Goal: Task Accomplishment & Management: Manage account settings

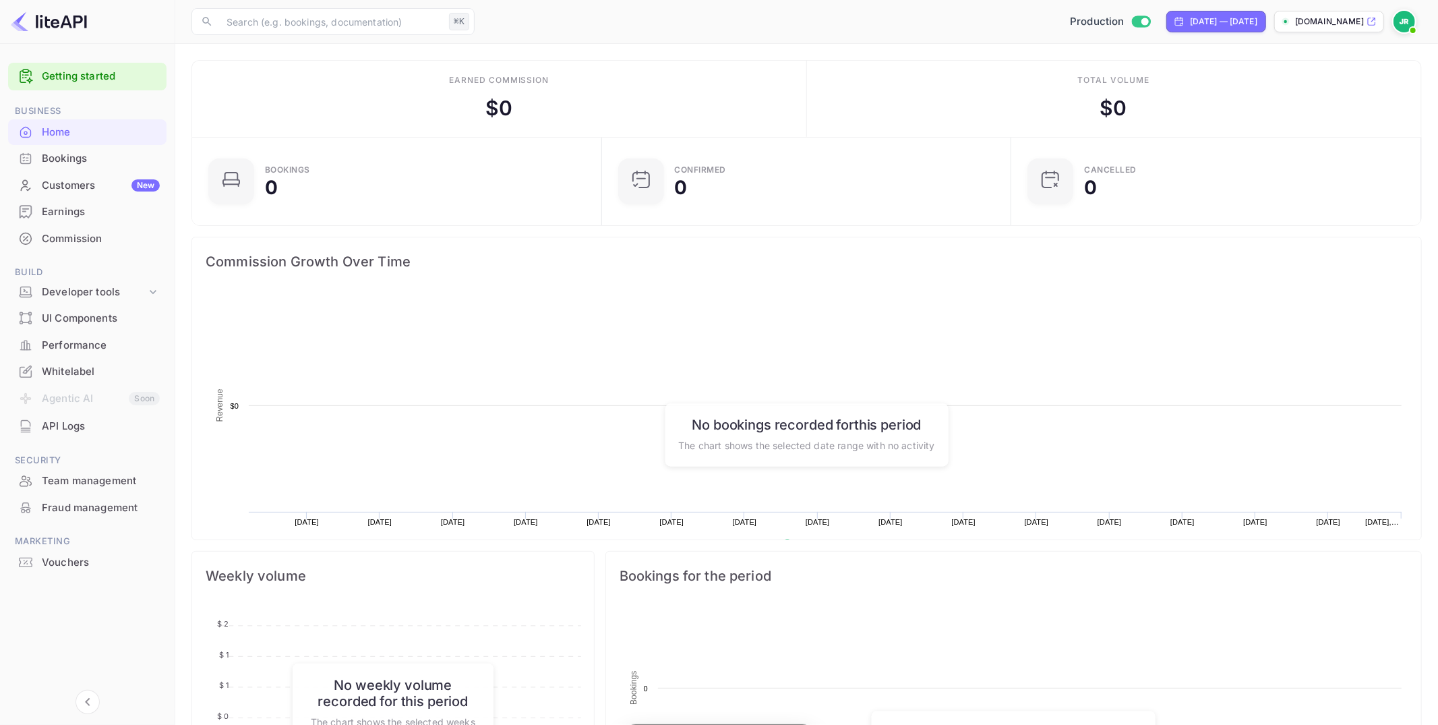
scroll to position [219, 402]
click at [78, 367] on div "Whitelabel" at bounding box center [101, 372] width 118 height 16
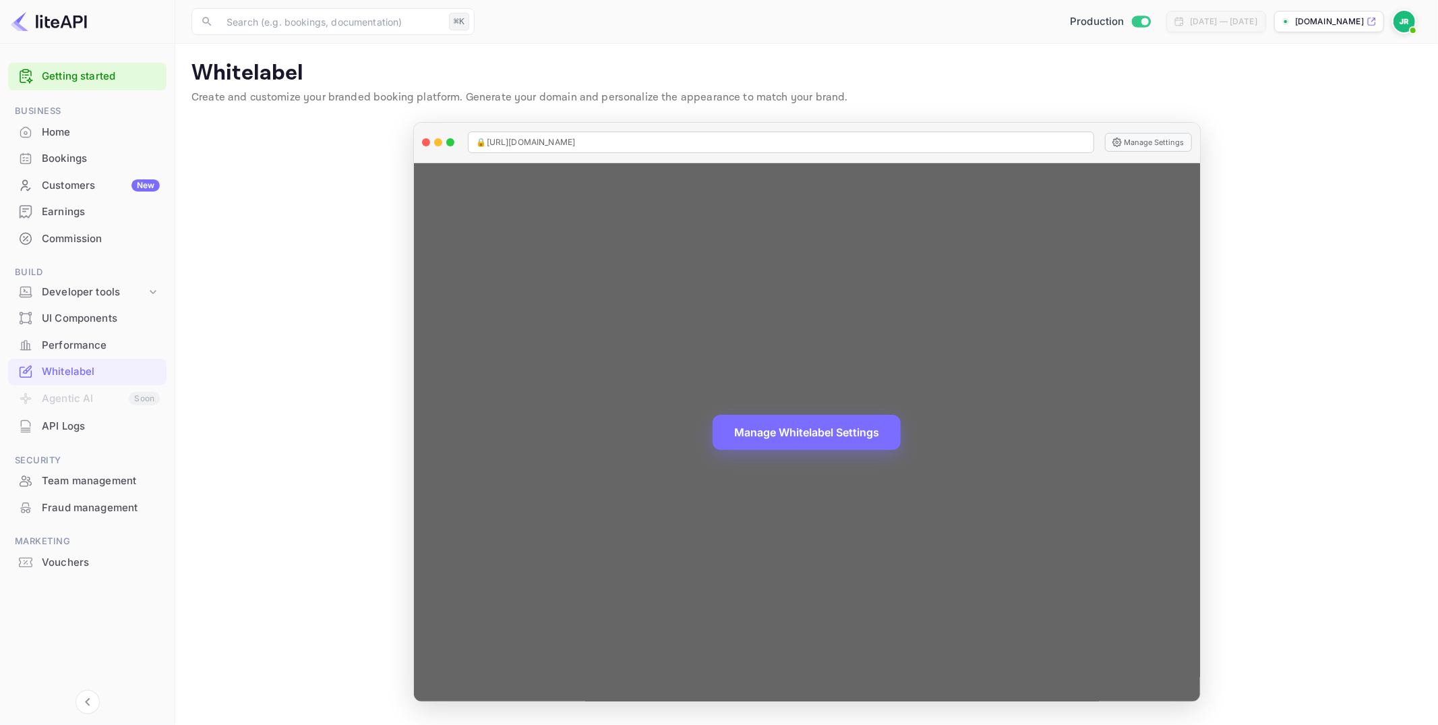
click at [1154, 136] on button "Manage Settings" at bounding box center [1148, 142] width 87 height 19
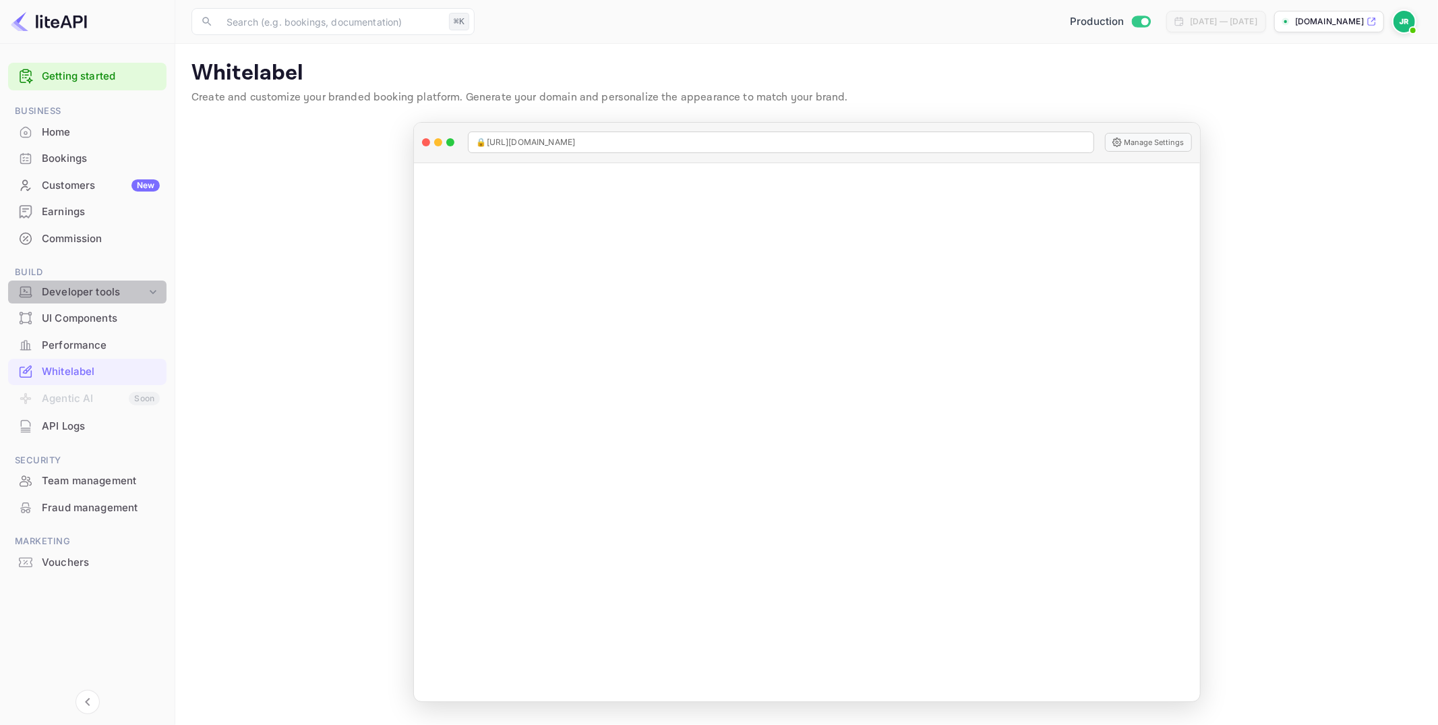
click at [150, 291] on icon at bounding box center [152, 291] width 13 height 13
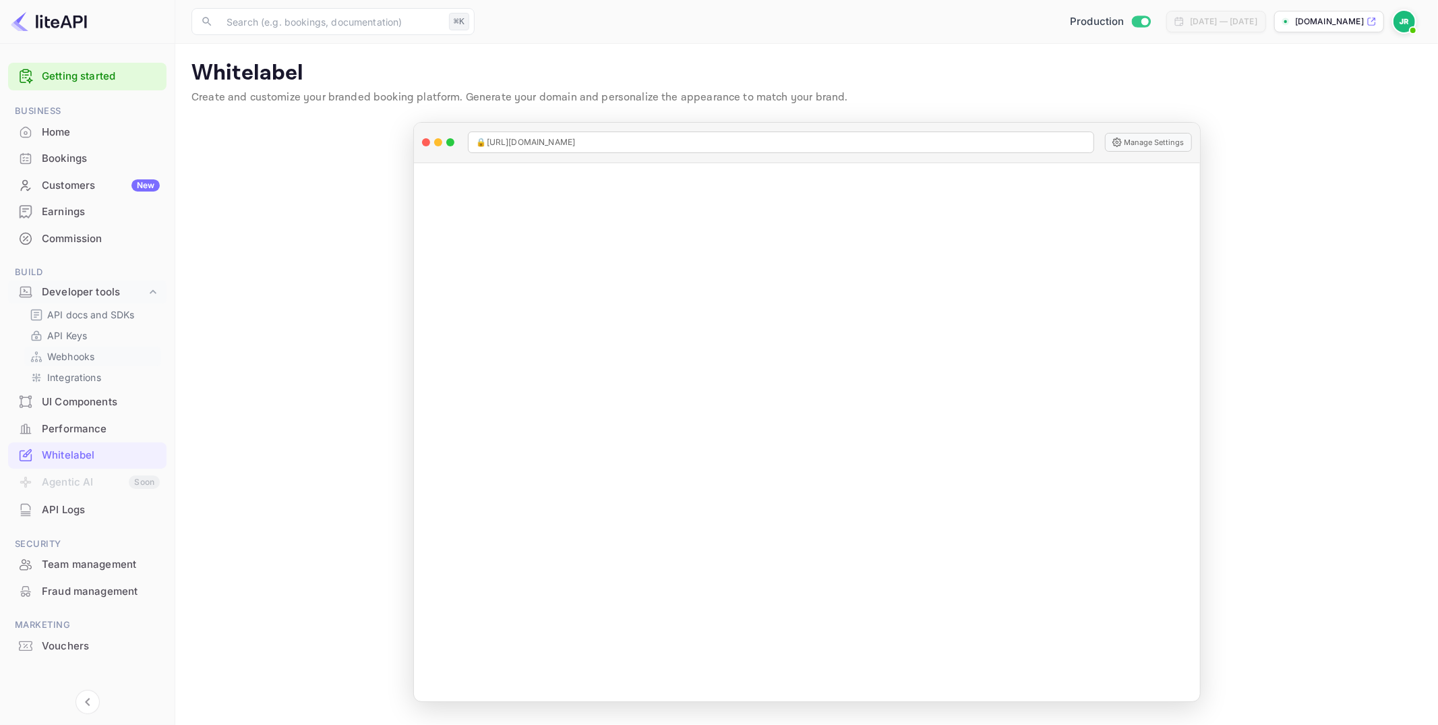
click at [79, 358] on p "Webhooks" at bounding box center [70, 356] width 47 height 14
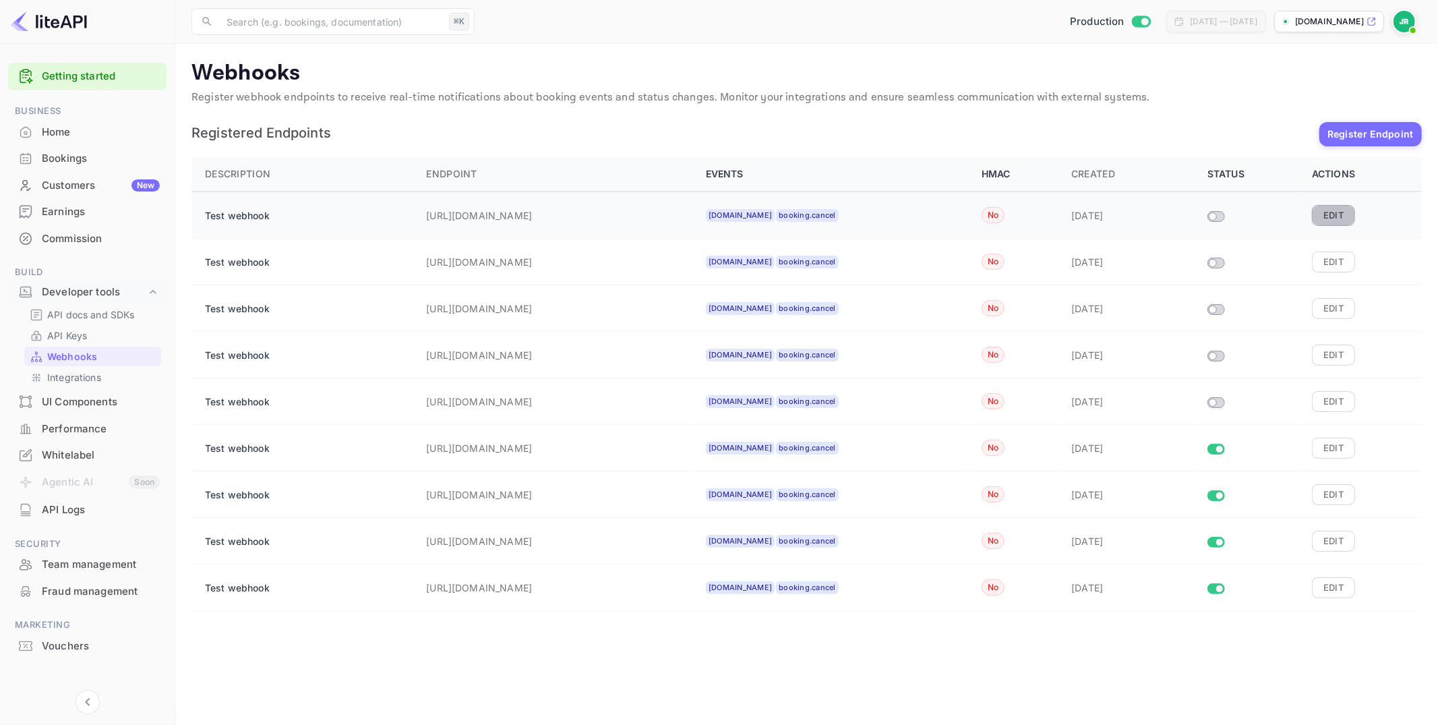
click at [1333, 213] on button "Edit" at bounding box center [1333, 215] width 43 height 20
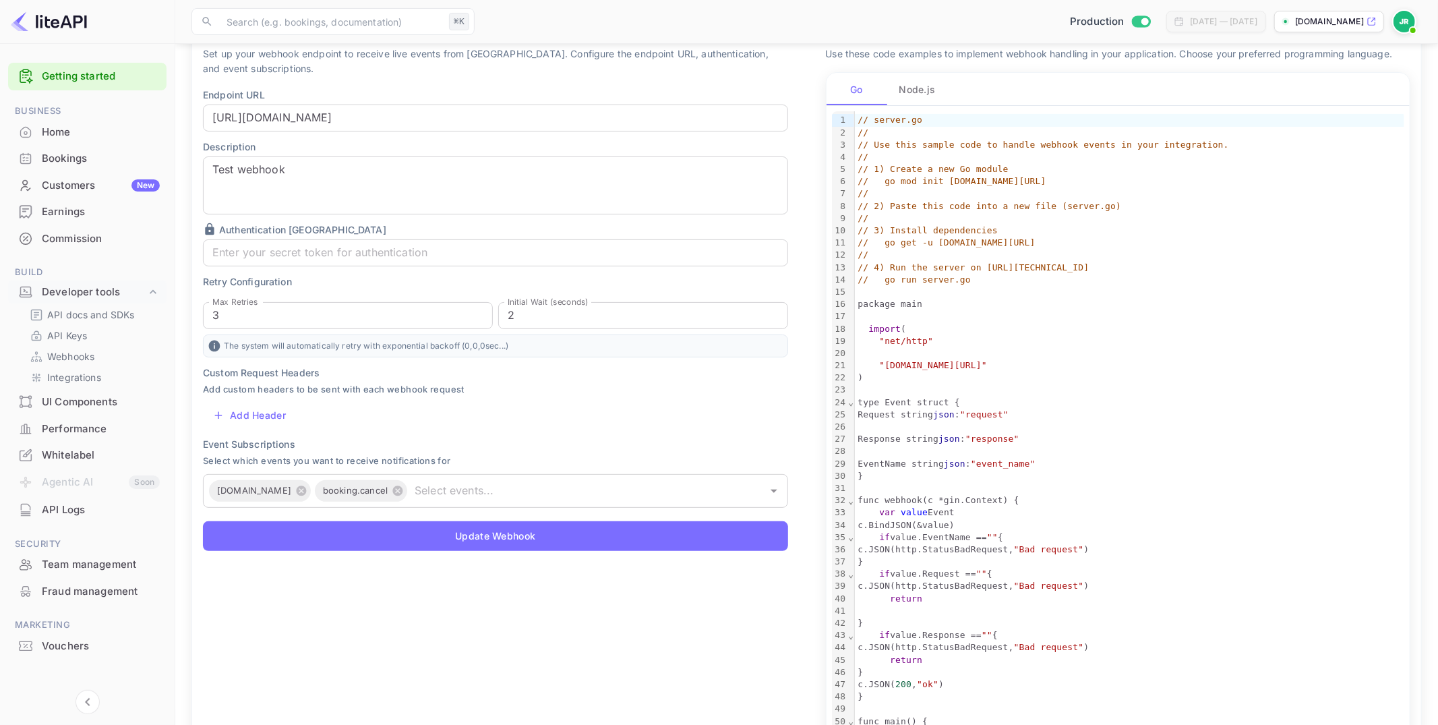
scroll to position [145, 0]
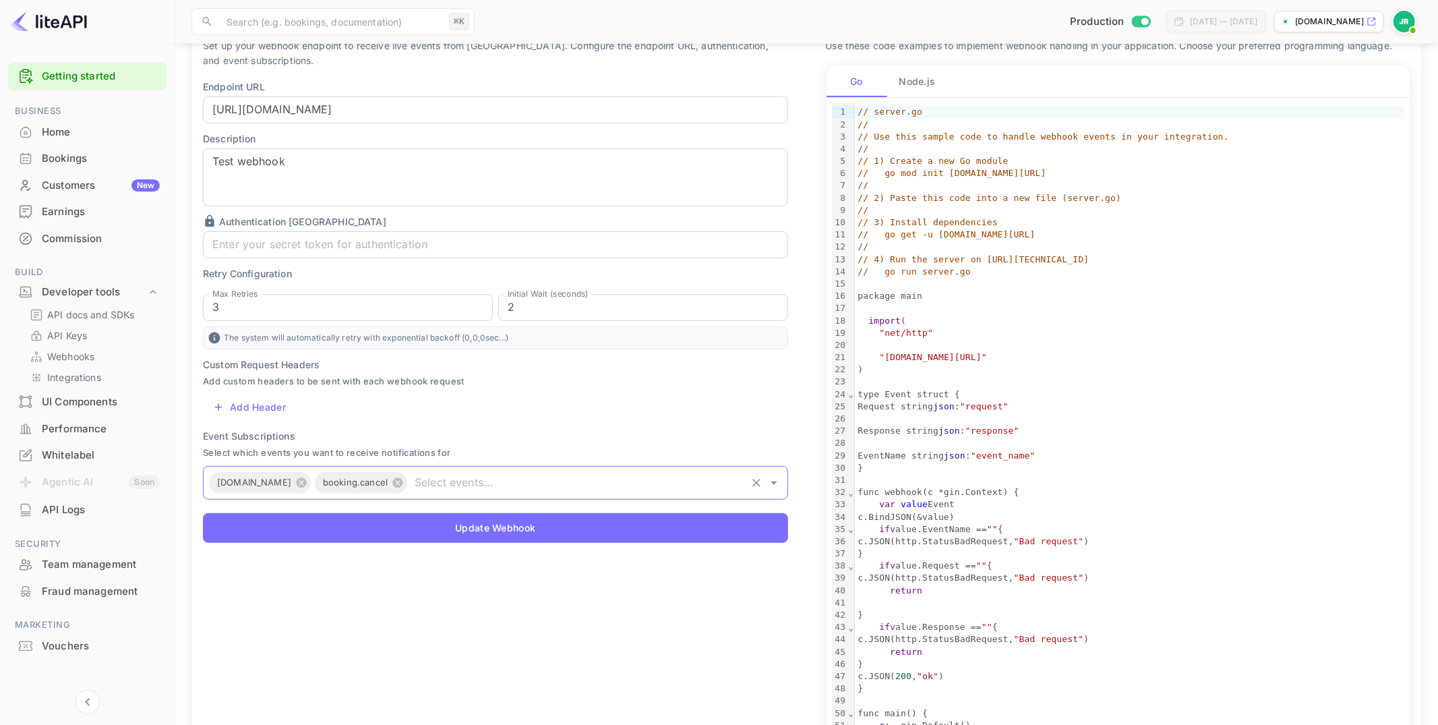
click at [503, 481] on input "text" at bounding box center [576, 482] width 334 height 19
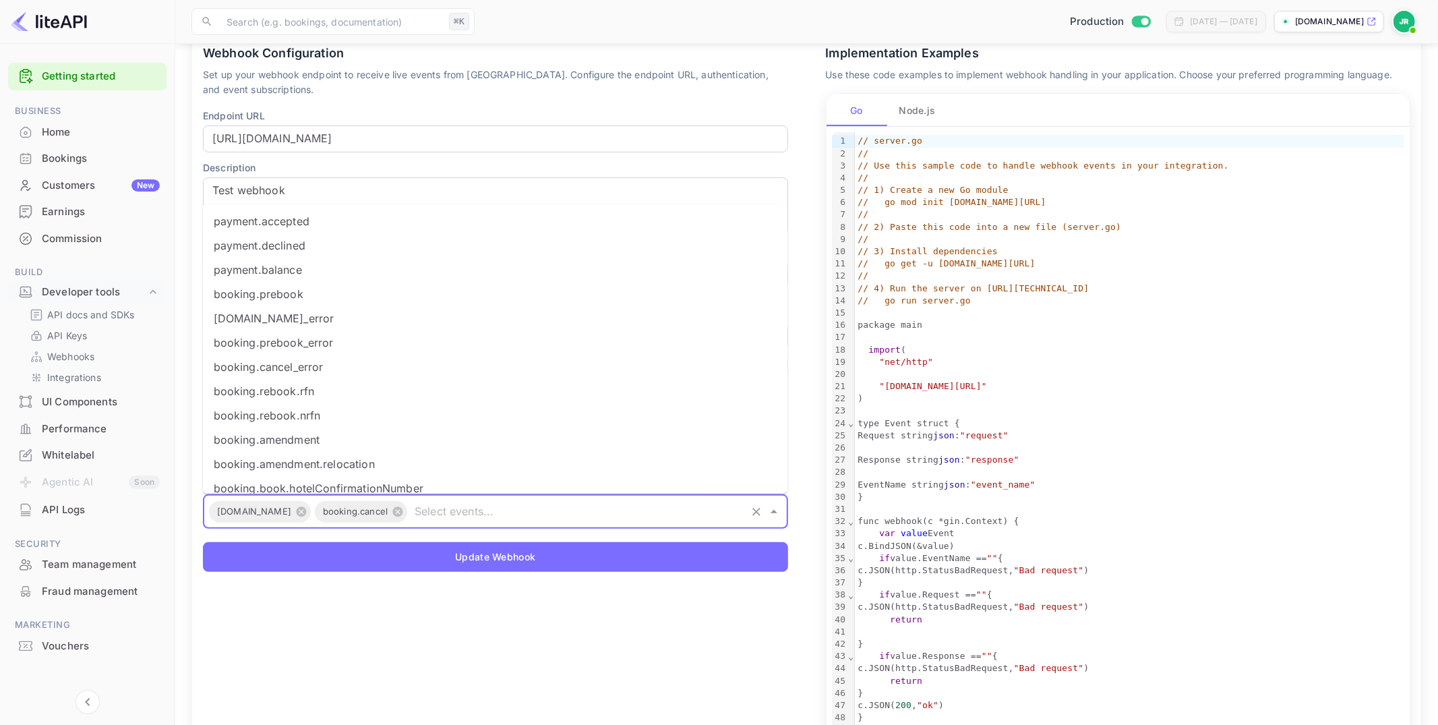
scroll to position [111, 0]
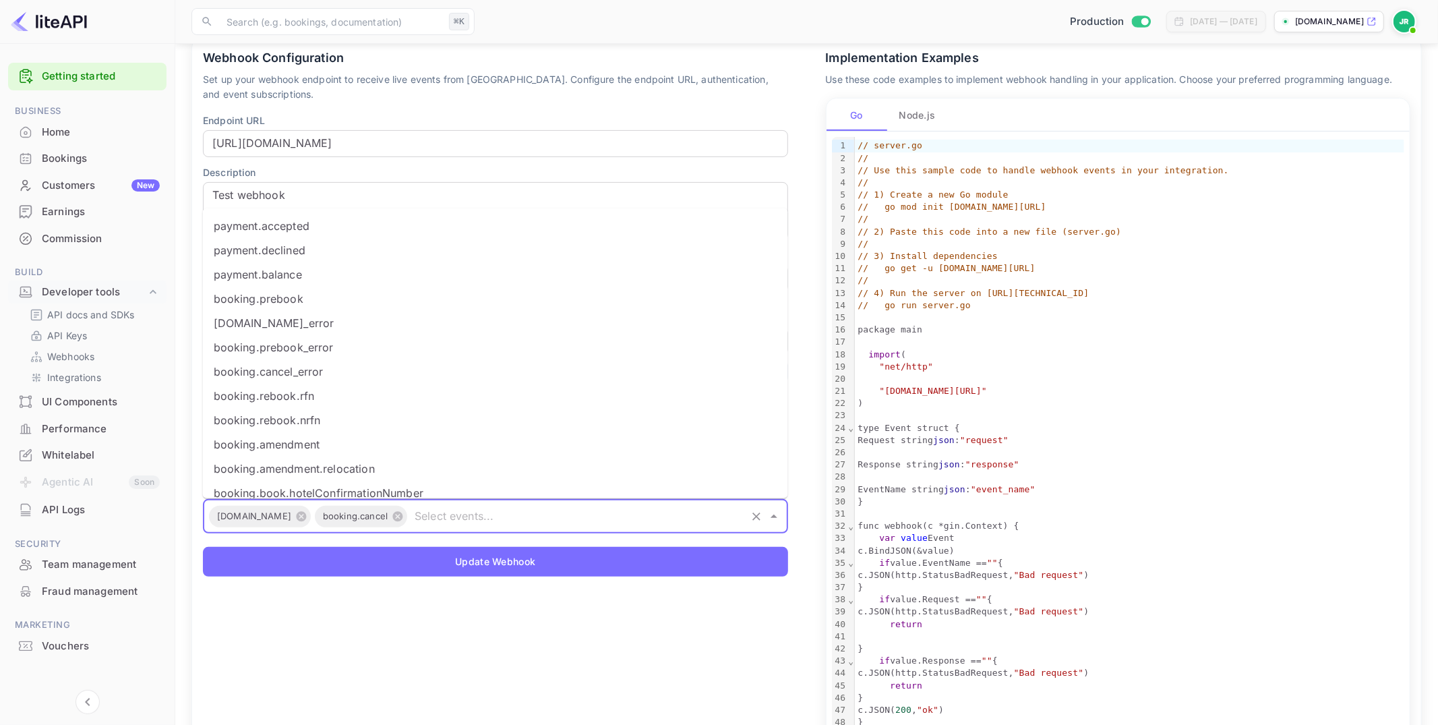
click at [274, 294] on li "booking.prebook" at bounding box center [495, 298] width 585 height 24
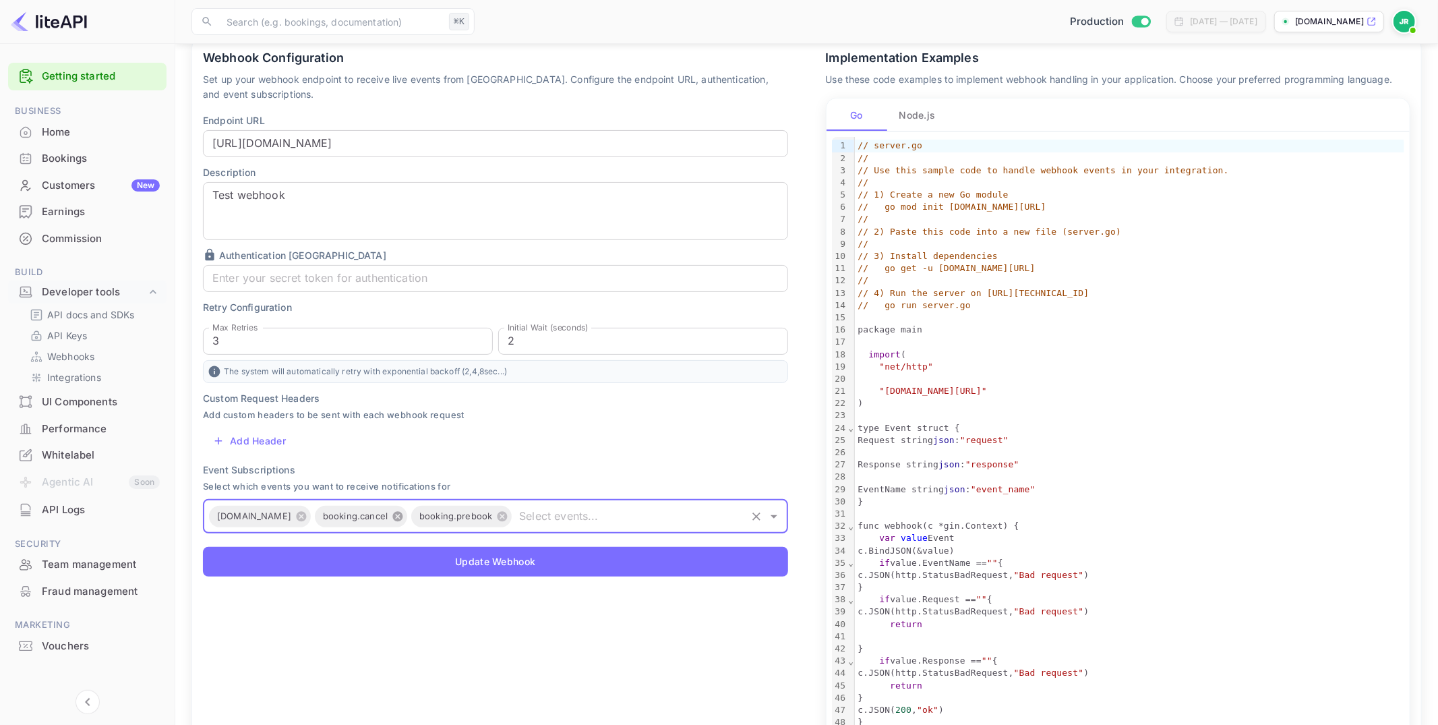
click at [392, 516] on icon at bounding box center [398, 516] width 12 height 12
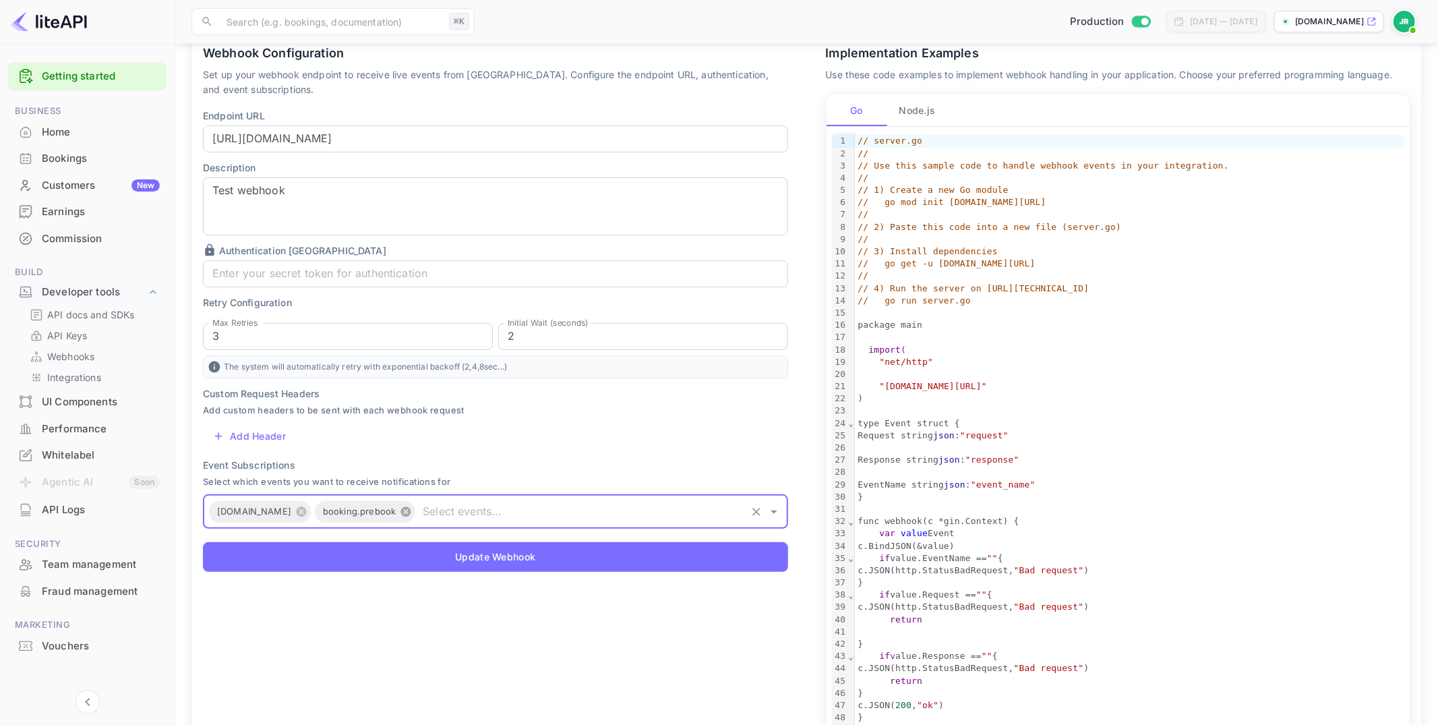
click at [400, 512] on icon at bounding box center [406, 512] width 12 height 12
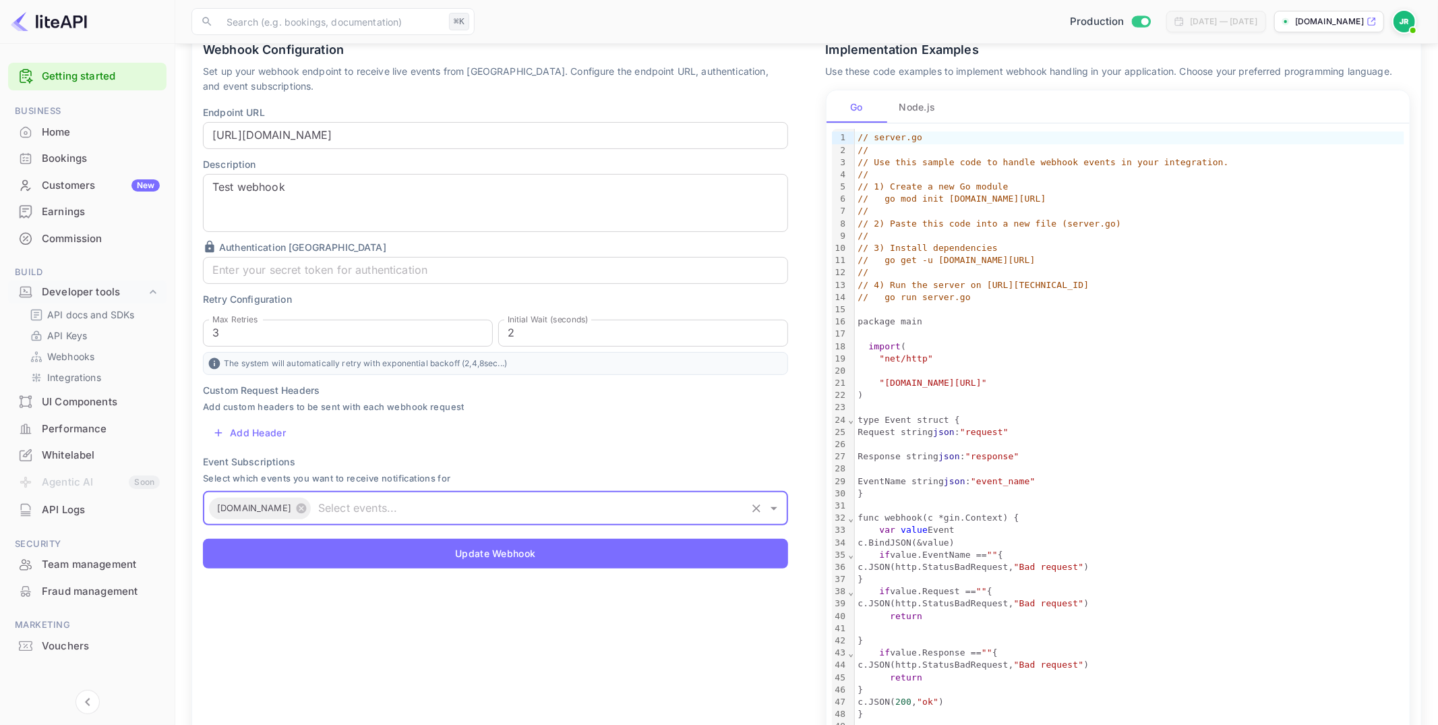
scroll to position [120, 0]
click at [295, 508] on icon at bounding box center [301, 508] width 12 height 12
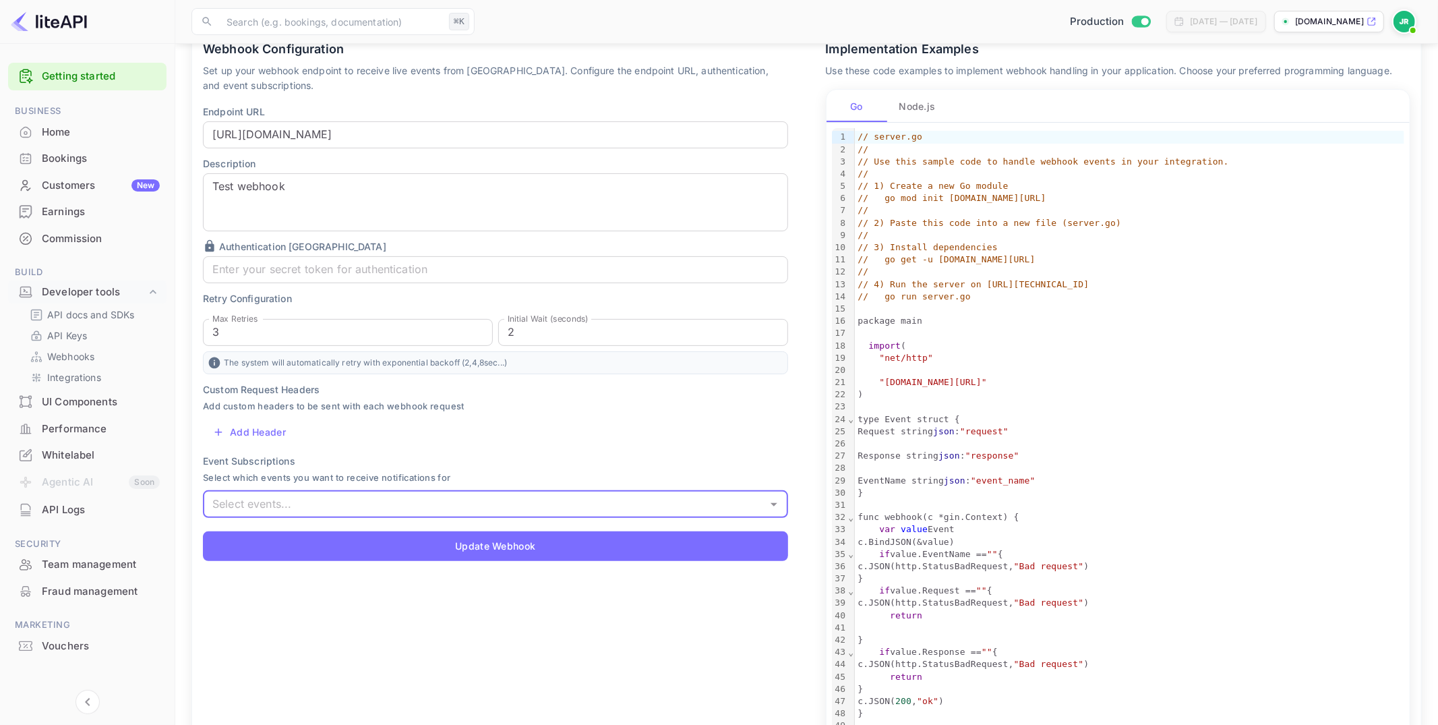
scroll to position [124, 0]
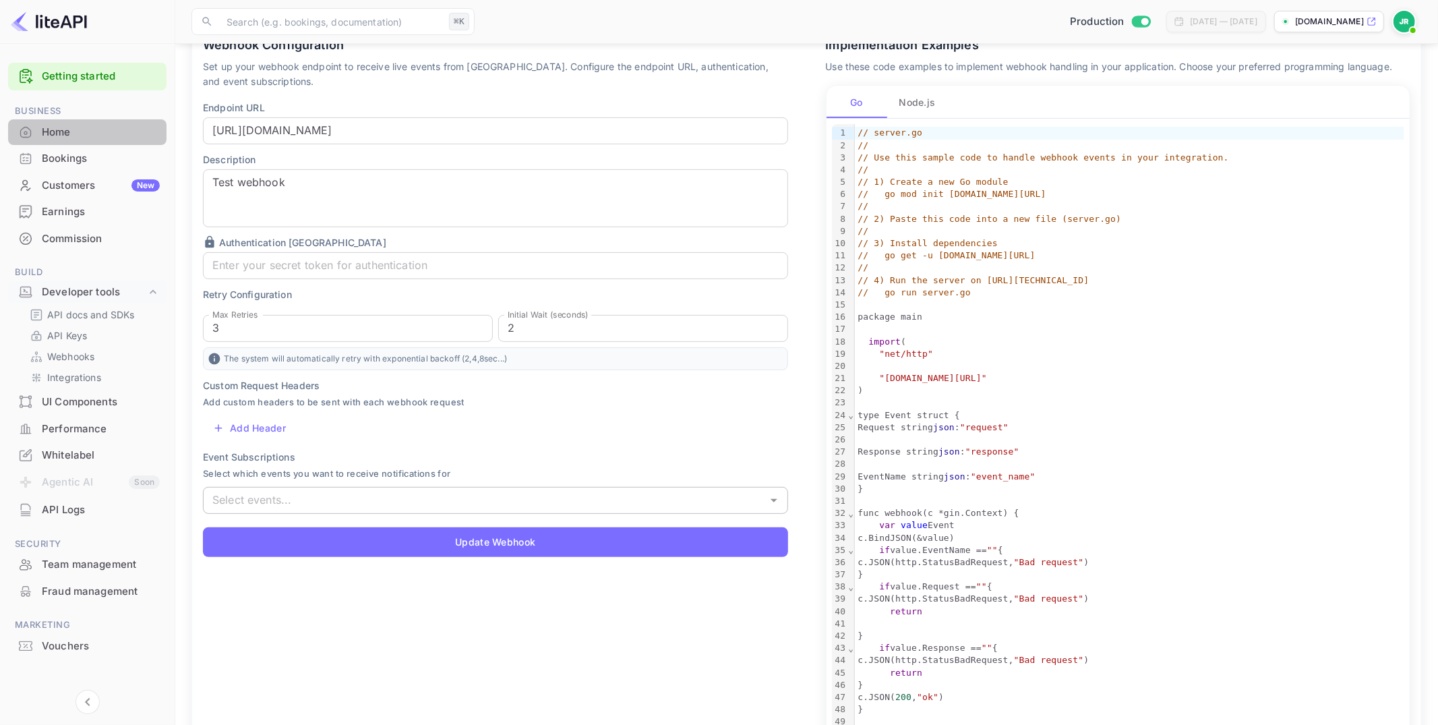
click at [75, 128] on div "Home" at bounding box center [101, 133] width 118 height 16
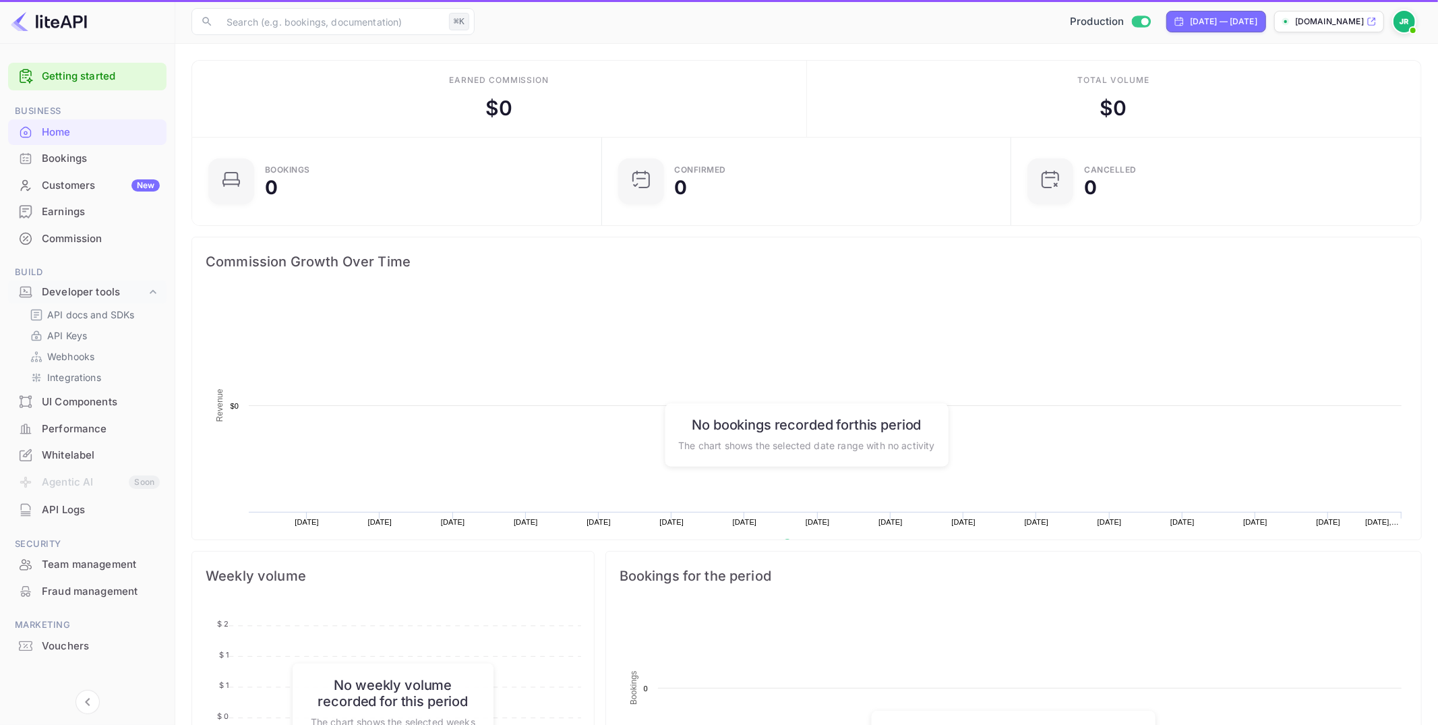
scroll to position [219, 402]
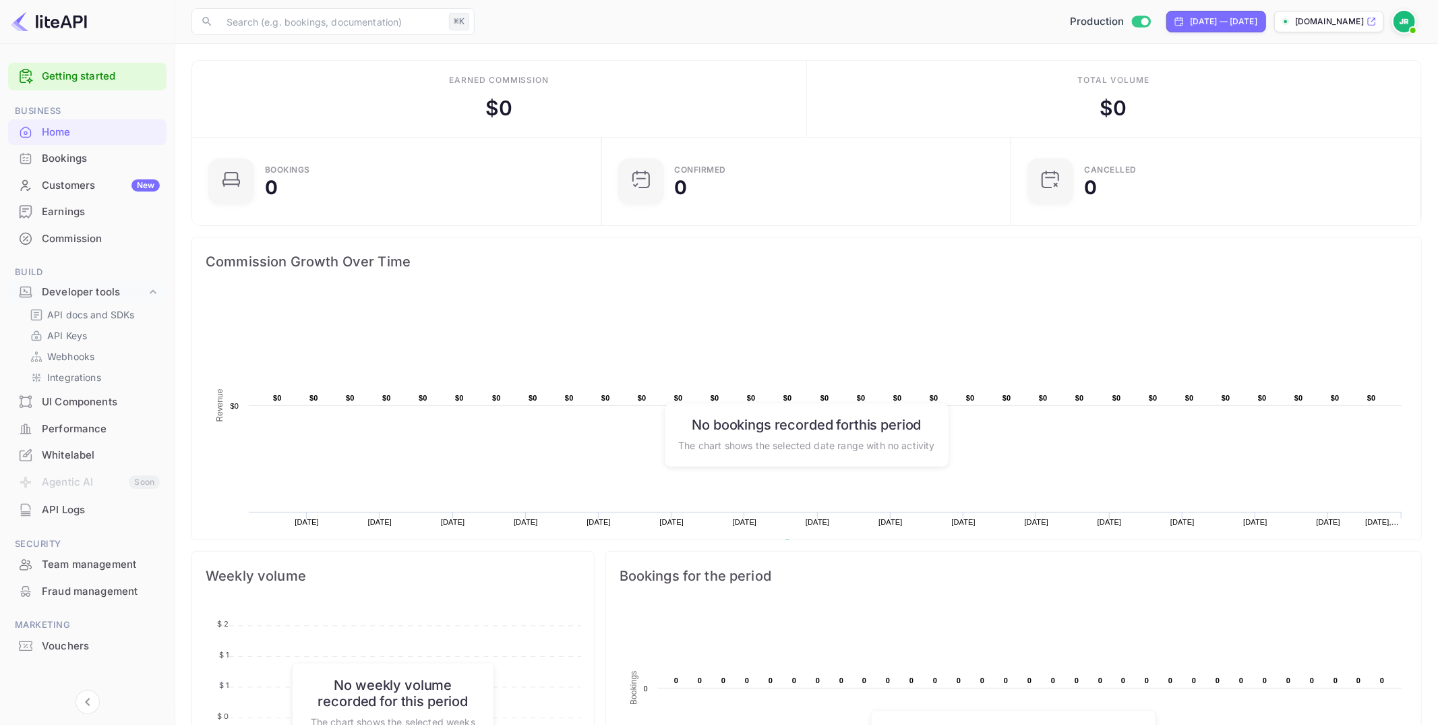
click at [91, 182] on div "Customers New" at bounding box center [101, 186] width 118 height 16
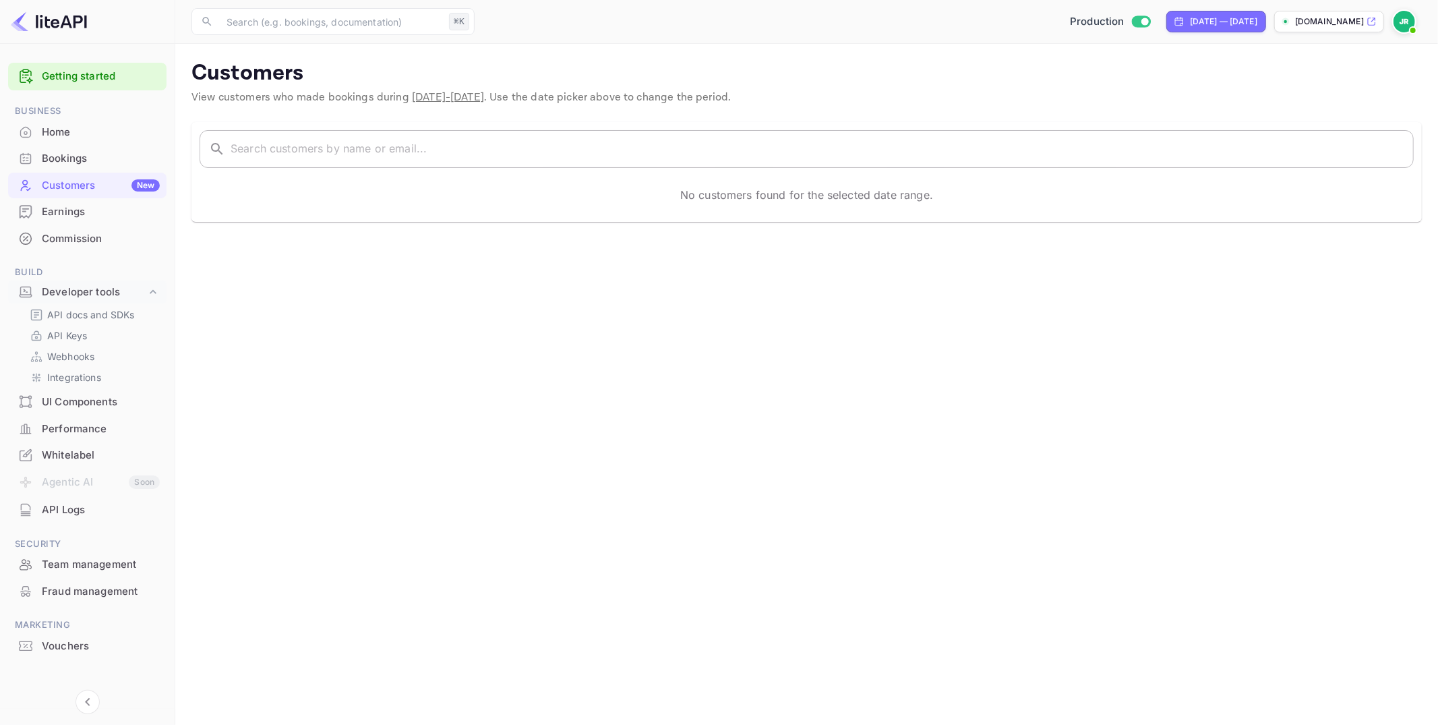
click at [639, 148] on input "text" at bounding box center [822, 149] width 1183 height 38
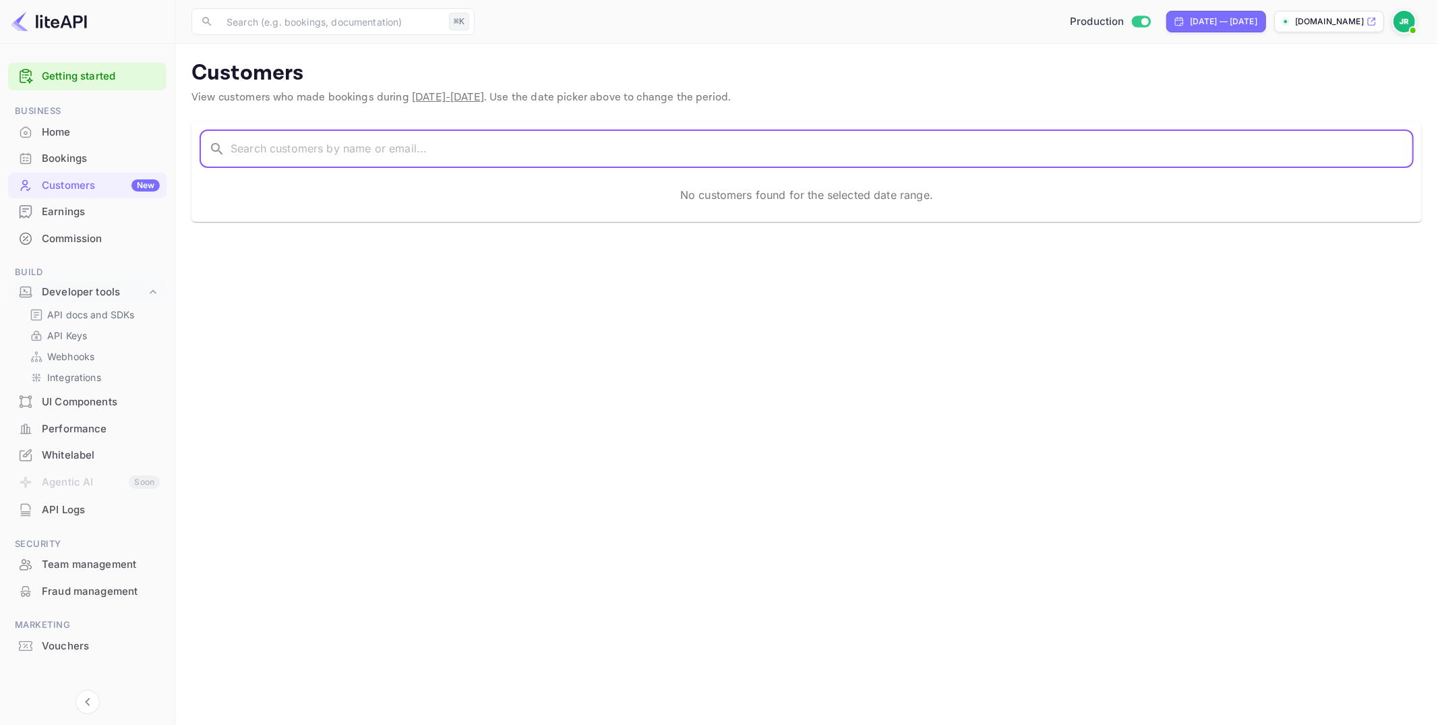
drag, startPoint x: 654, startPoint y: 156, endPoint x: 582, endPoint y: 158, distance: 72.2
click at [653, 156] on input "text" at bounding box center [822, 149] width 1183 height 38
click at [115, 162] on div "Bookings" at bounding box center [101, 159] width 118 height 16
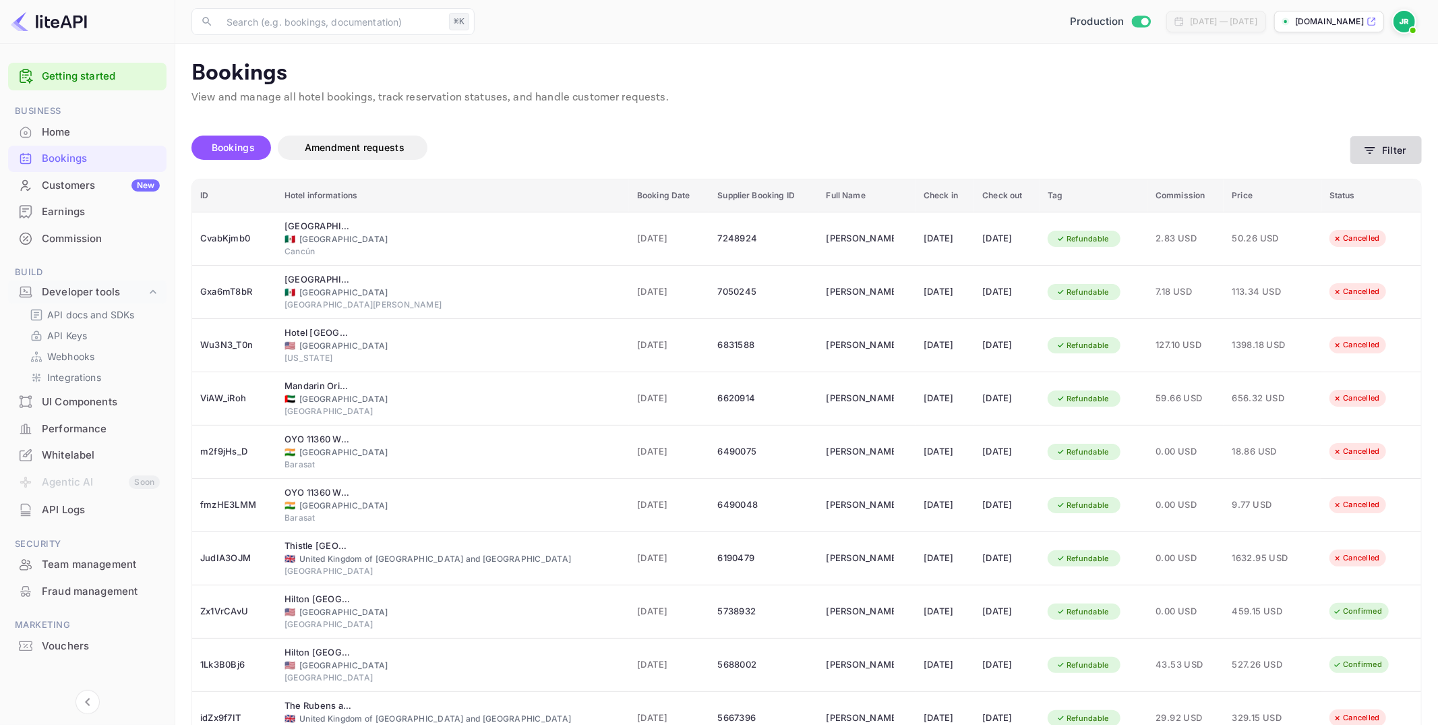
click at [1376, 150] on icon "button" at bounding box center [1369, 150] width 13 height 13
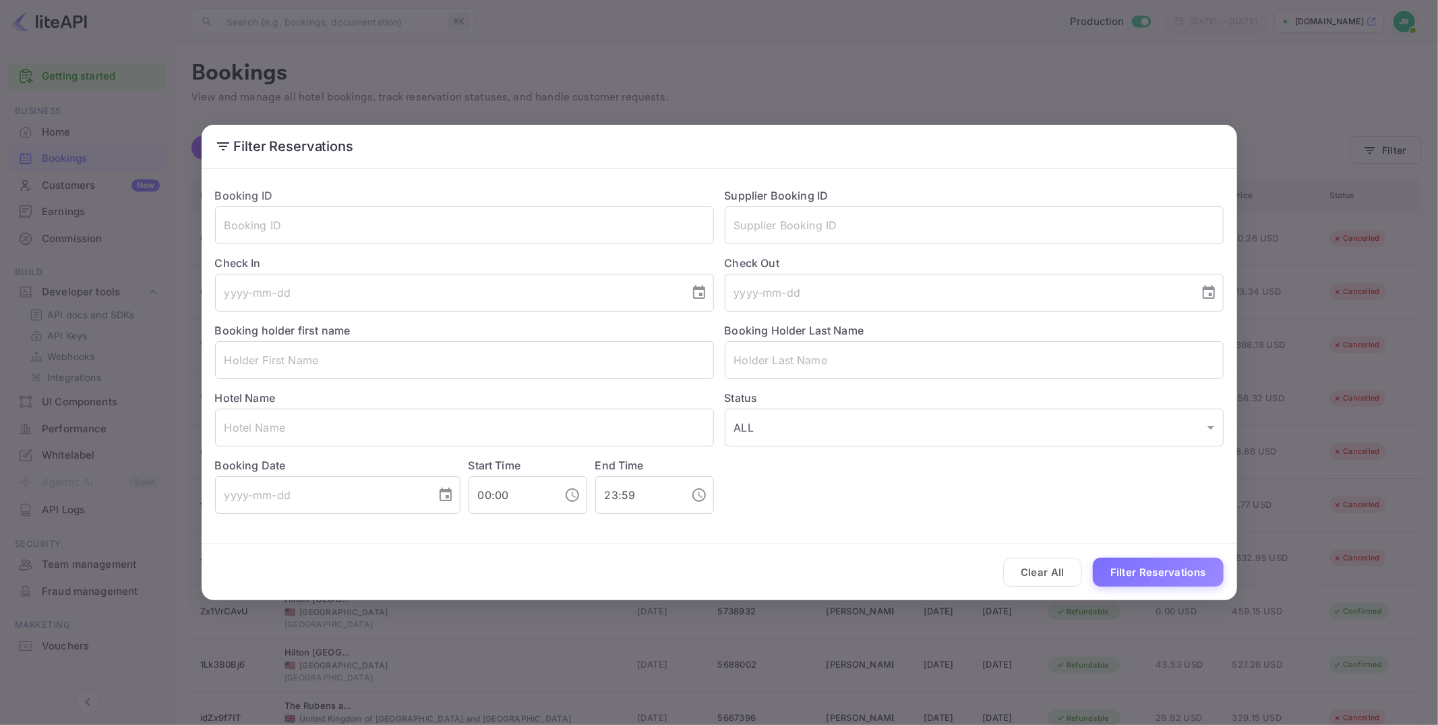
click at [1168, 87] on div "Filter Reservations Booking ID ​ Supplier Booking ID ​ Check In ​ Check Out ​ B…" at bounding box center [719, 362] width 1438 height 725
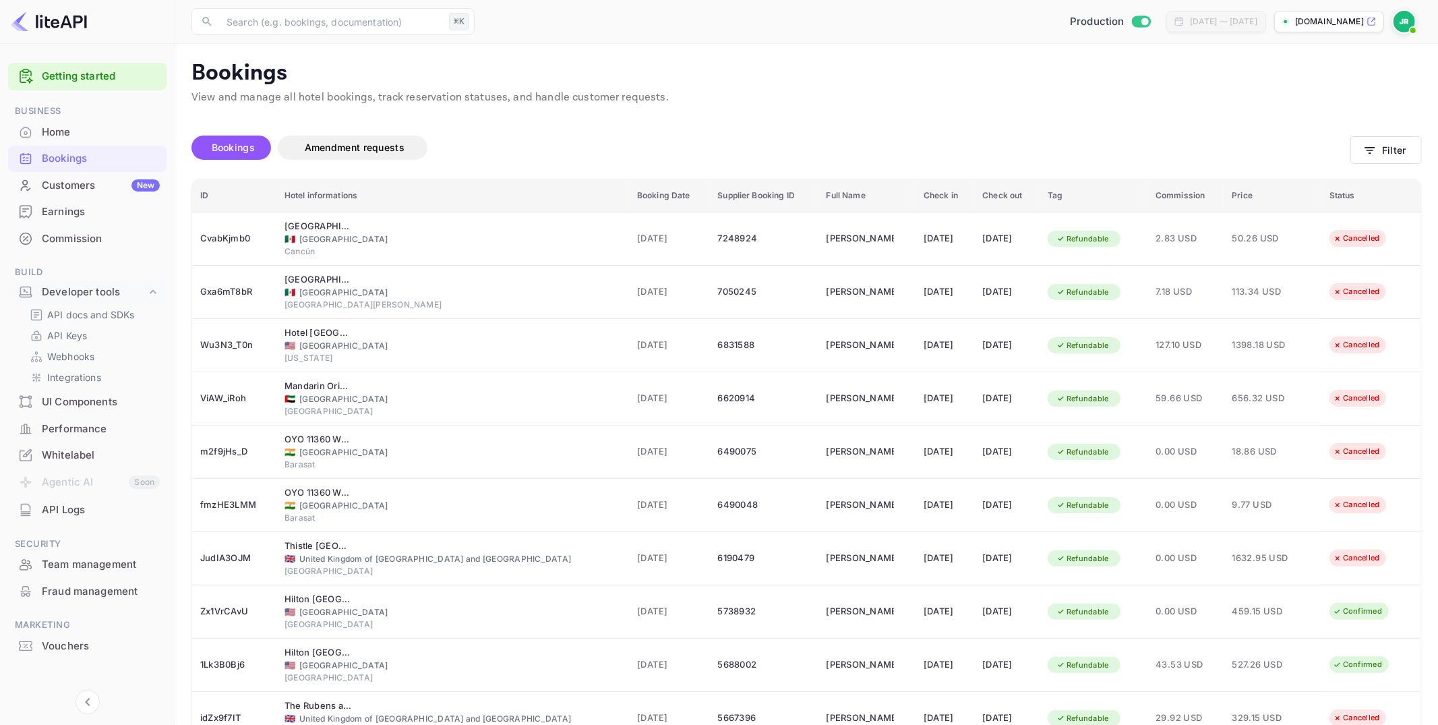
click at [1397, 19] on img at bounding box center [1404, 22] width 22 height 22
click at [1361, 131] on div "Logout" at bounding box center [1338, 139] width 155 height 32
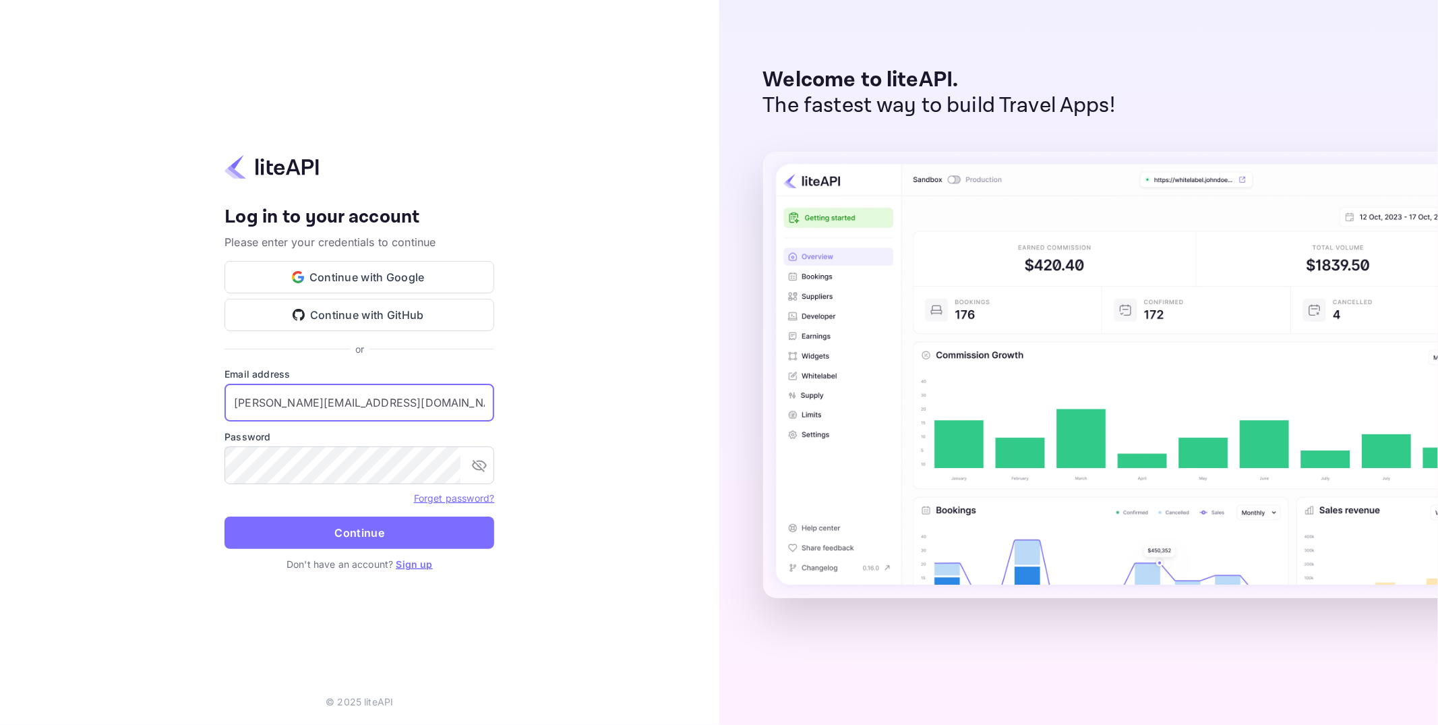
click at [383, 406] on input "j.richards@nuitee.com" at bounding box center [359, 403] width 270 height 38
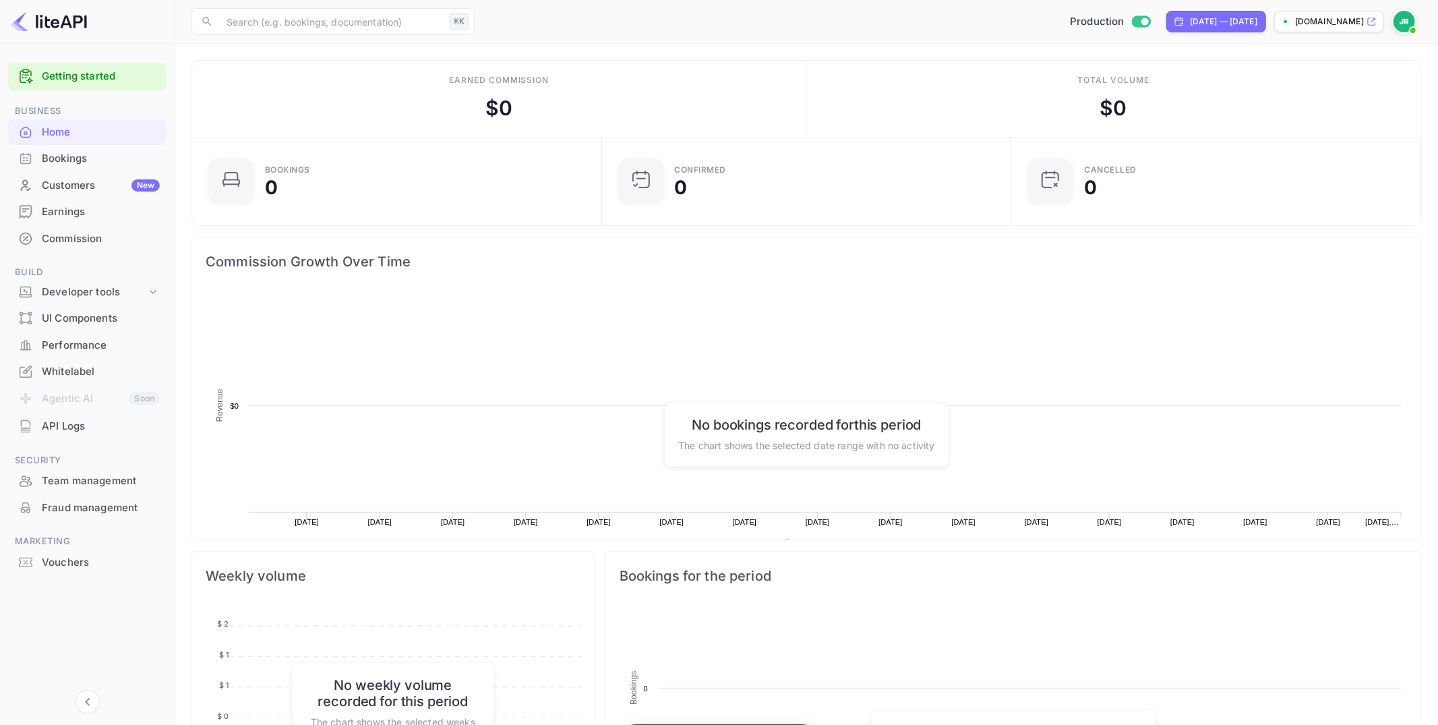
scroll to position [219, 402]
click at [92, 235] on div "Commission" at bounding box center [101, 239] width 118 height 16
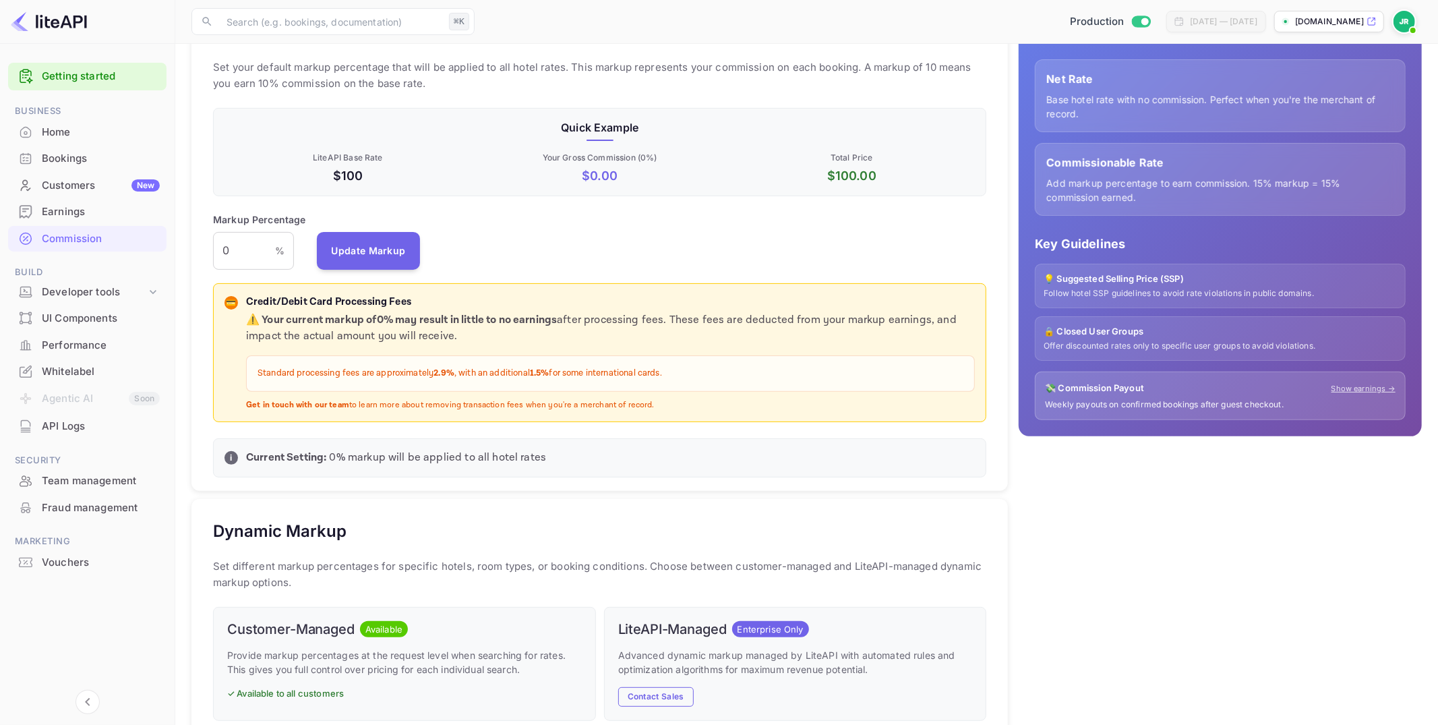
scroll to position [315, 0]
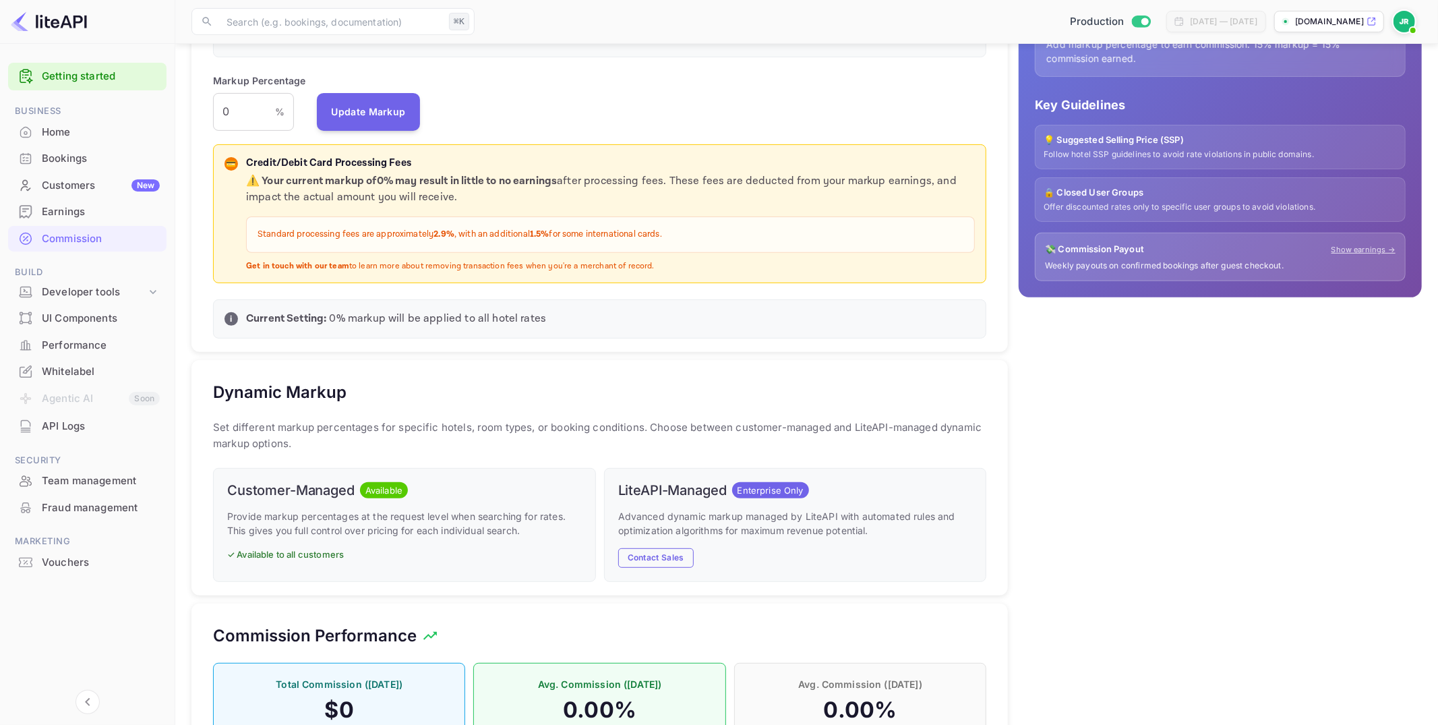
click at [657, 509] on p "Advanced dynamic markup managed by LiteAPI with automated rules and optimizatio…" at bounding box center [795, 523] width 355 height 28
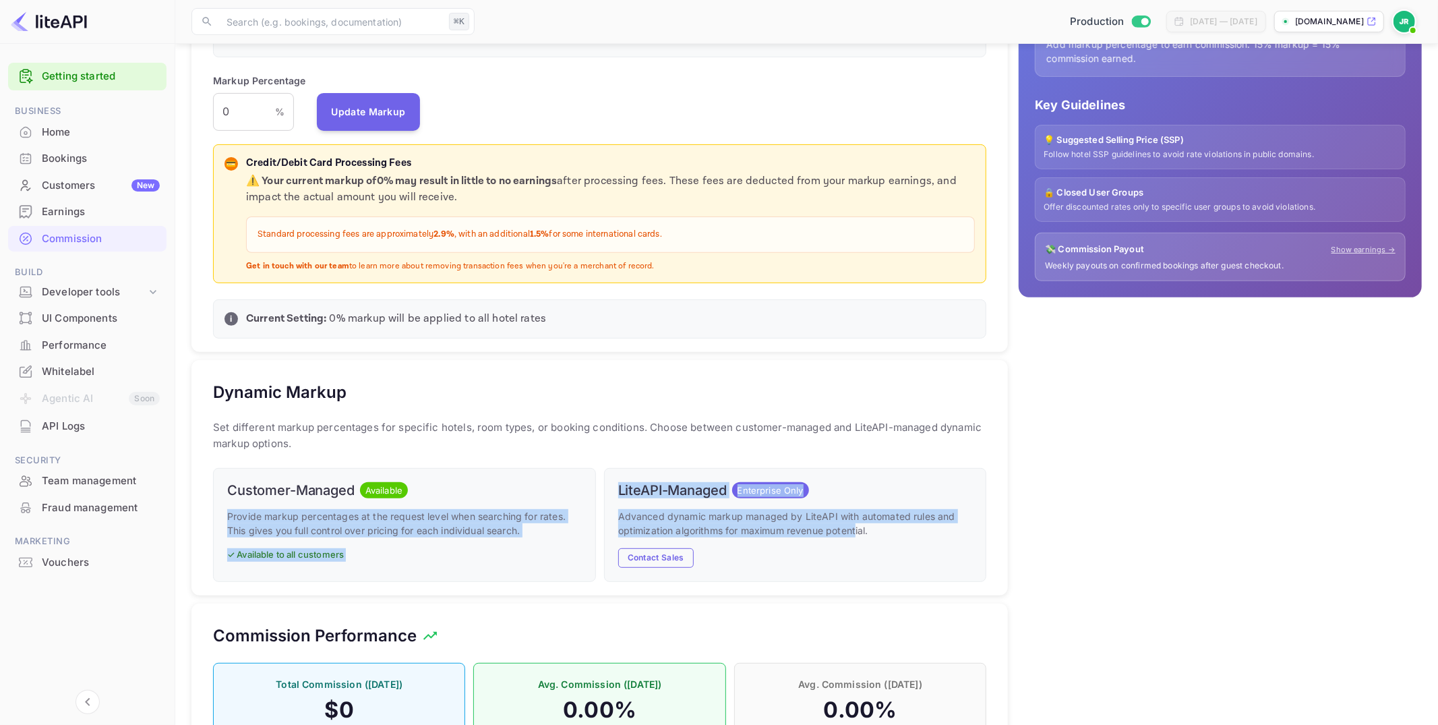
drag, startPoint x: 857, startPoint y: 533, endPoint x: 588, endPoint y: 487, distance: 272.1
click at [588, 487] on div "Customer-Managed Available Provide markup percentages at the request level when…" at bounding box center [595, 521] width 781 height 122
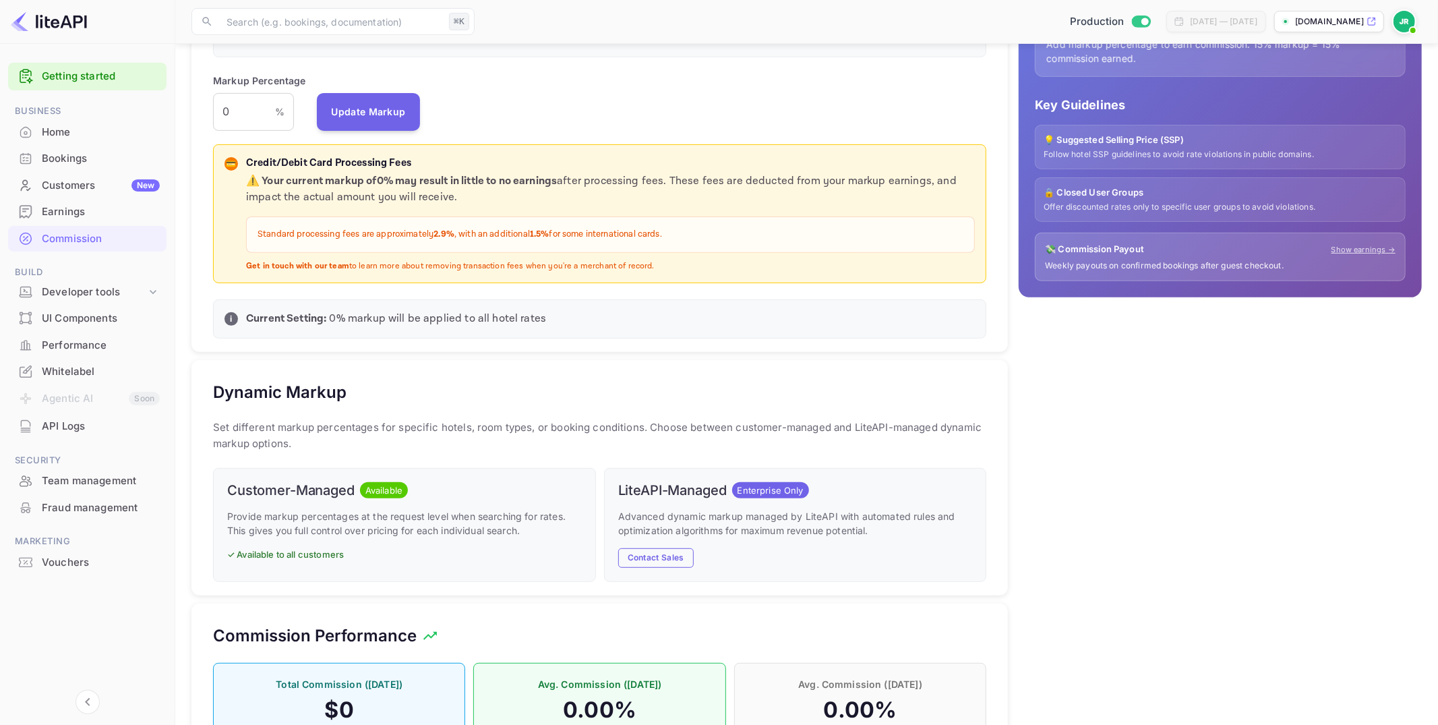
click at [776, 512] on p "Advanced dynamic markup managed by LiteAPI with automated rules and optimizatio…" at bounding box center [795, 523] width 355 height 28
drag, startPoint x: 677, startPoint y: 481, endPoint x: 608, endPoint y: 483, distance: 69.5
click at [677, 482] on h6 "LiteAPI-Managed" at bounding box center [672, 490] width 109 height 16
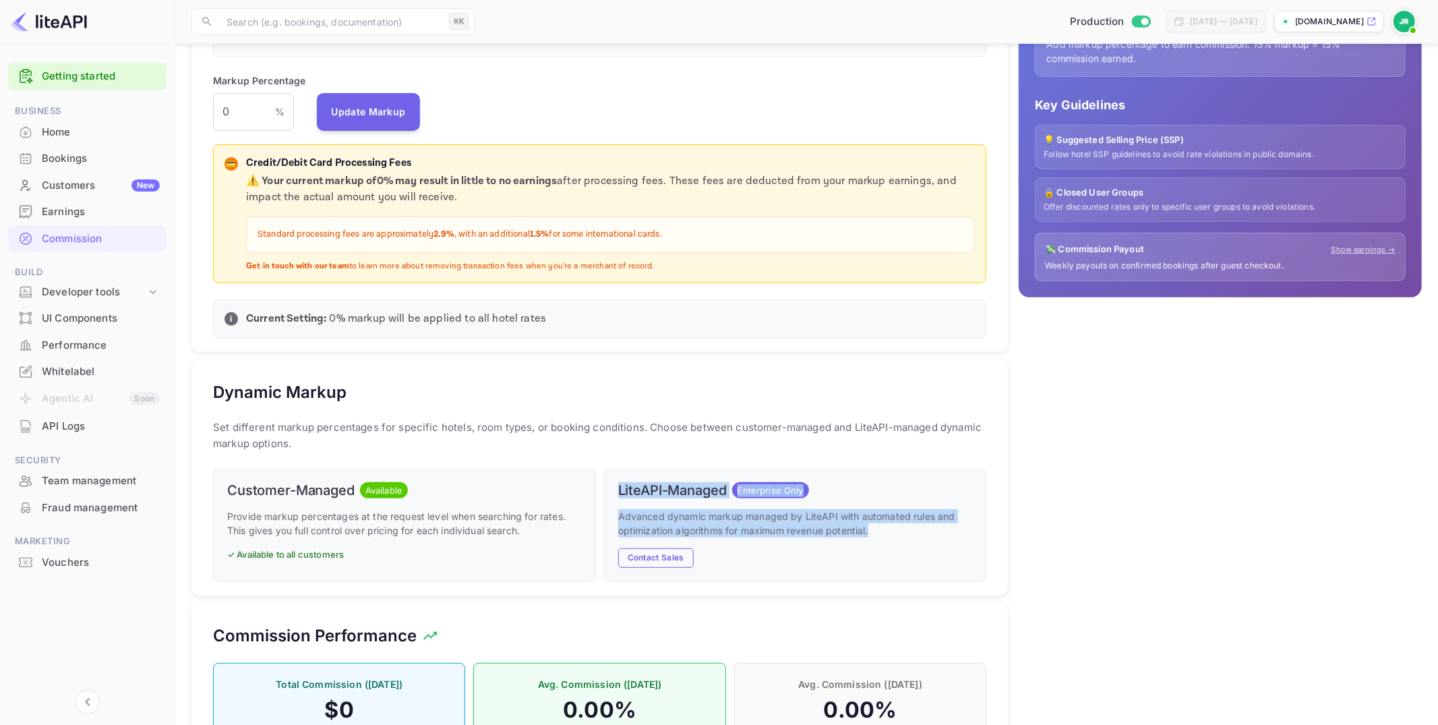
drag, startPoint x: 615, startPoint y: 481, endPoint x: 893, endPoint y: 522, distance: 281.4
click at [893, 522] on div "LiteAPI-Managed Enterprise Only Advanced dynamic markup managed by LiteAPI with…" at bounding box center [795, 525] width 383 height 114
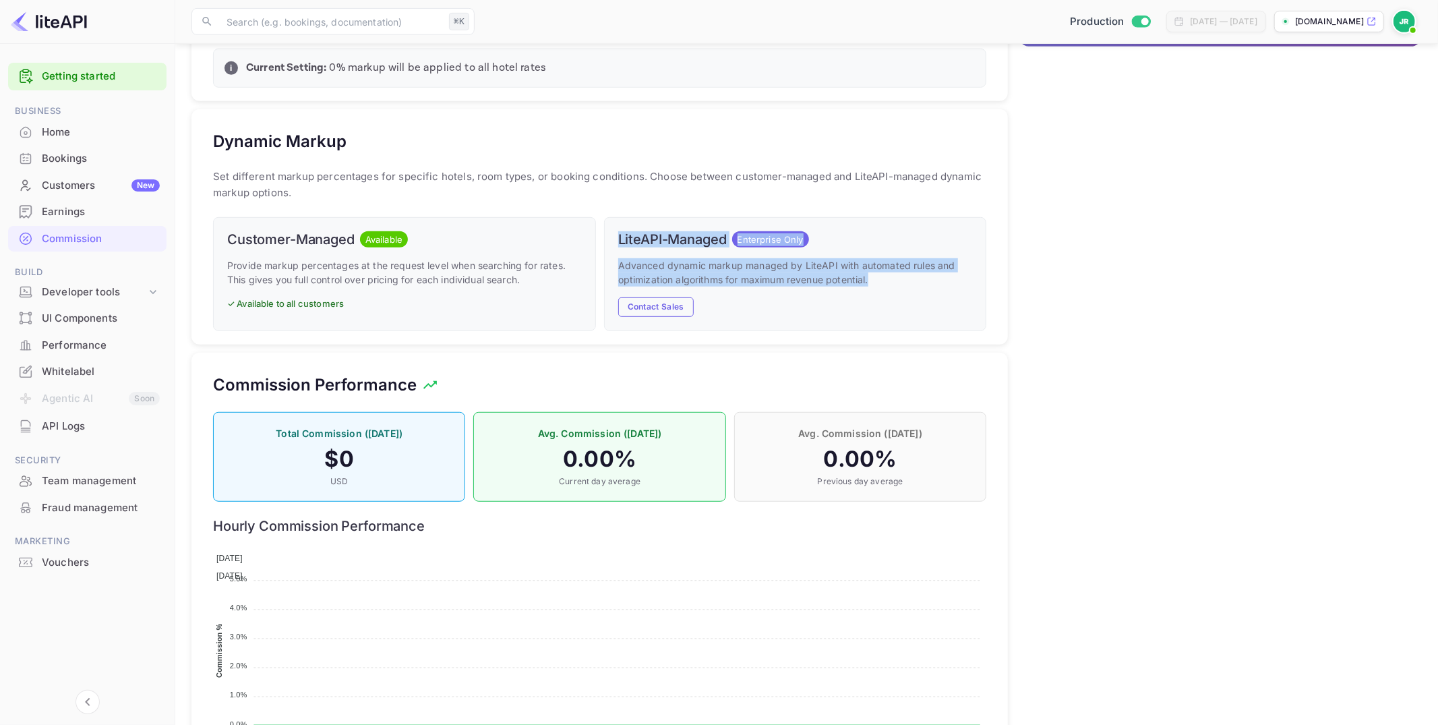
scroll to position [631, 0]
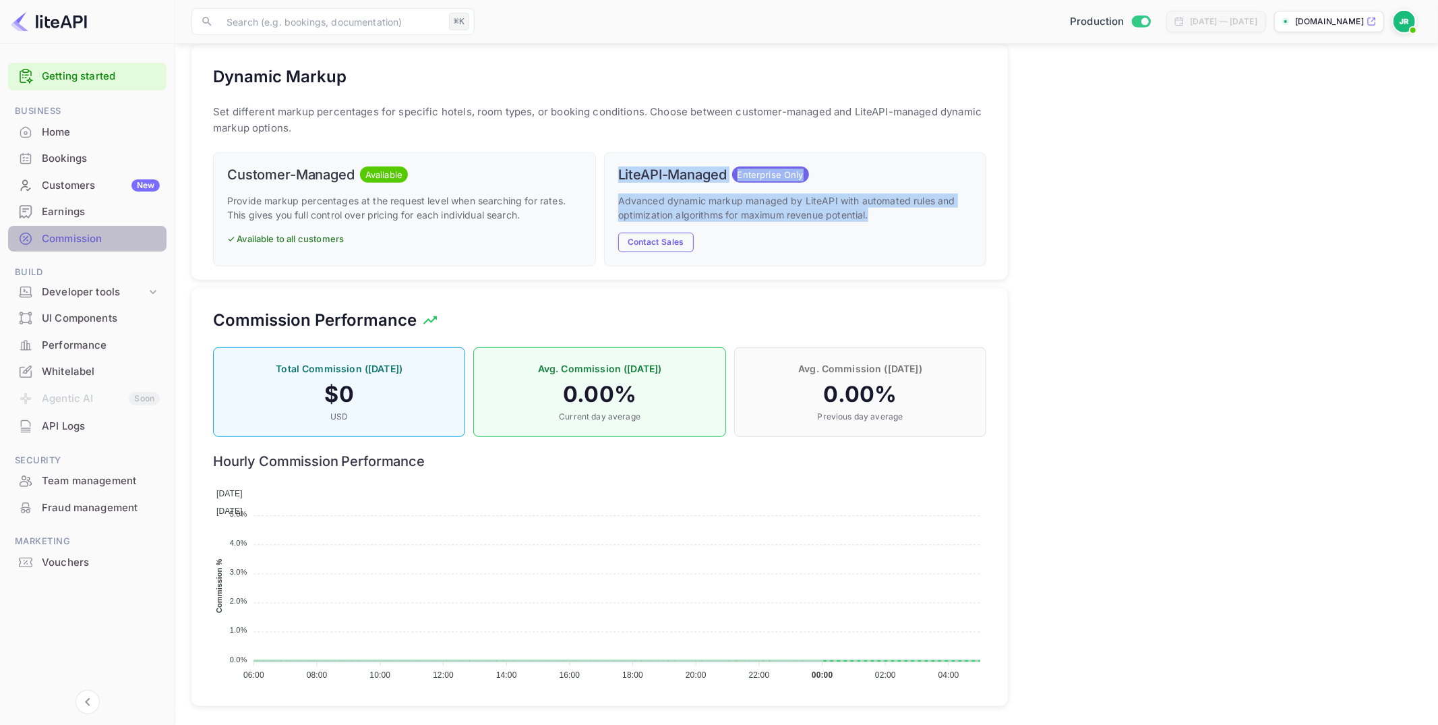
click at [84, 239] on div "Commission" at bounding box center [101, 239] width 118 height 16
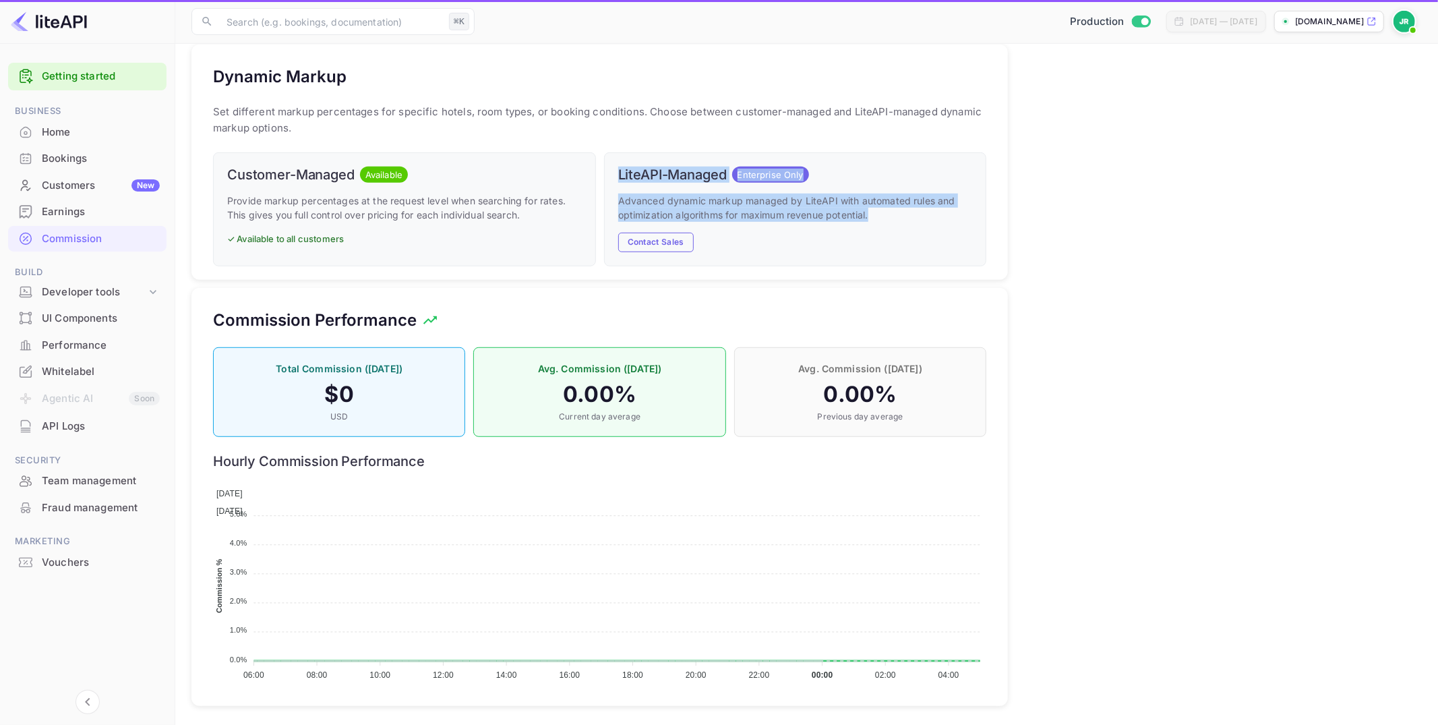
scroll to position [0, 0]
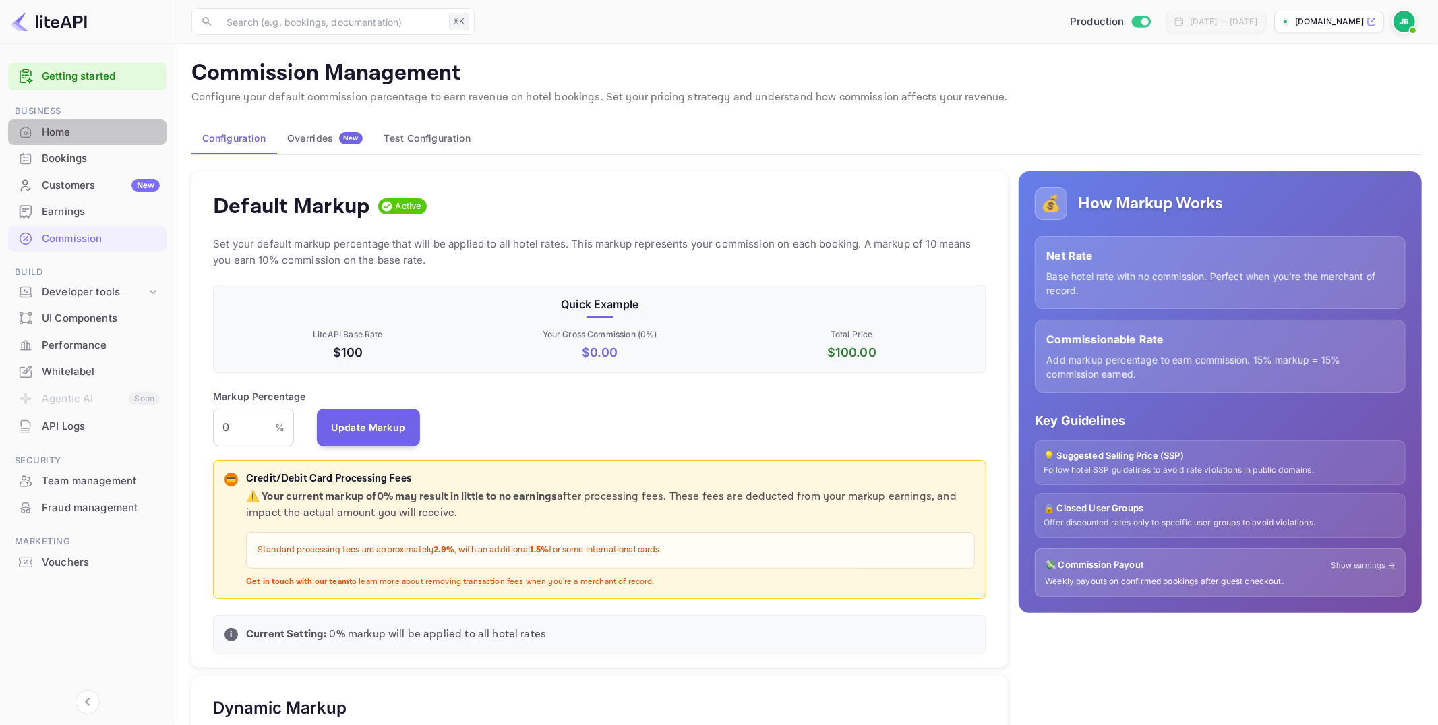
click at [86, 130] on div "Home" at bounding box center [101, 133] width 118 height 16
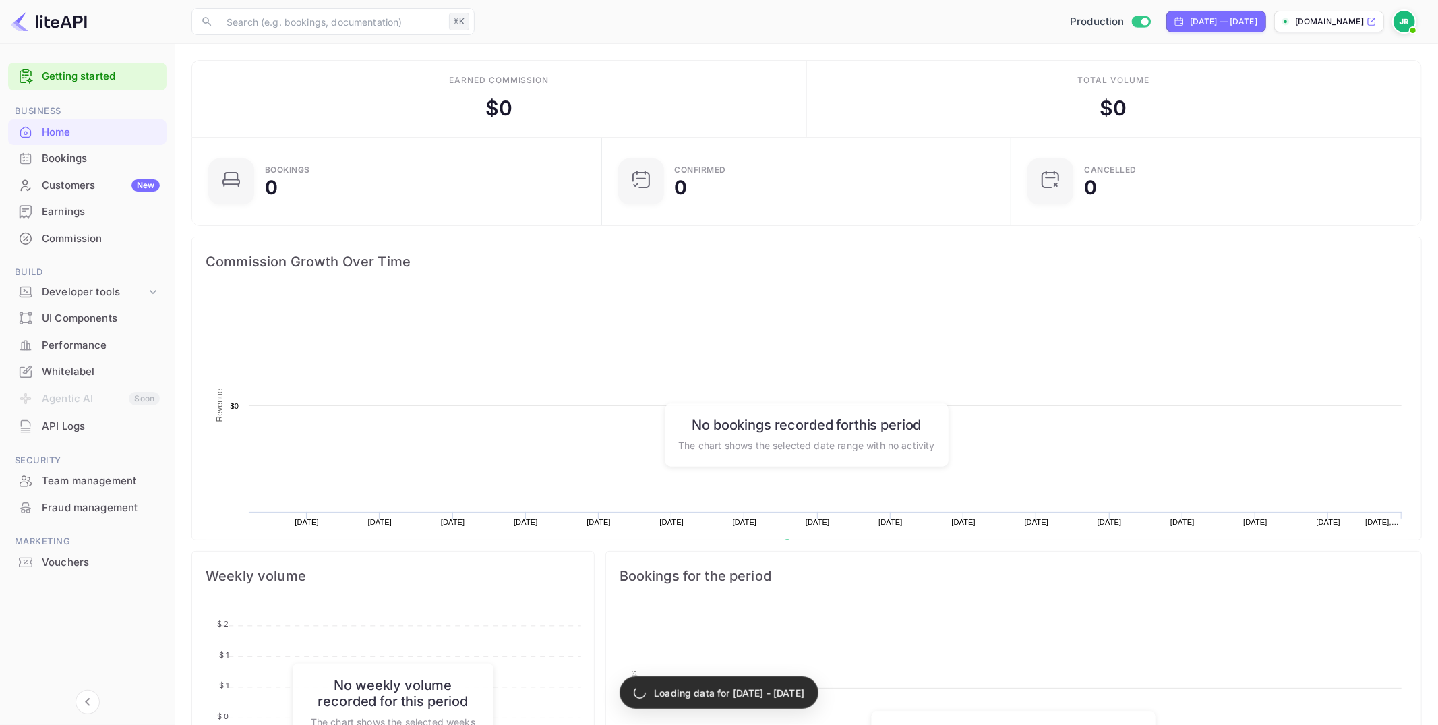
scroll to position [1, 1]
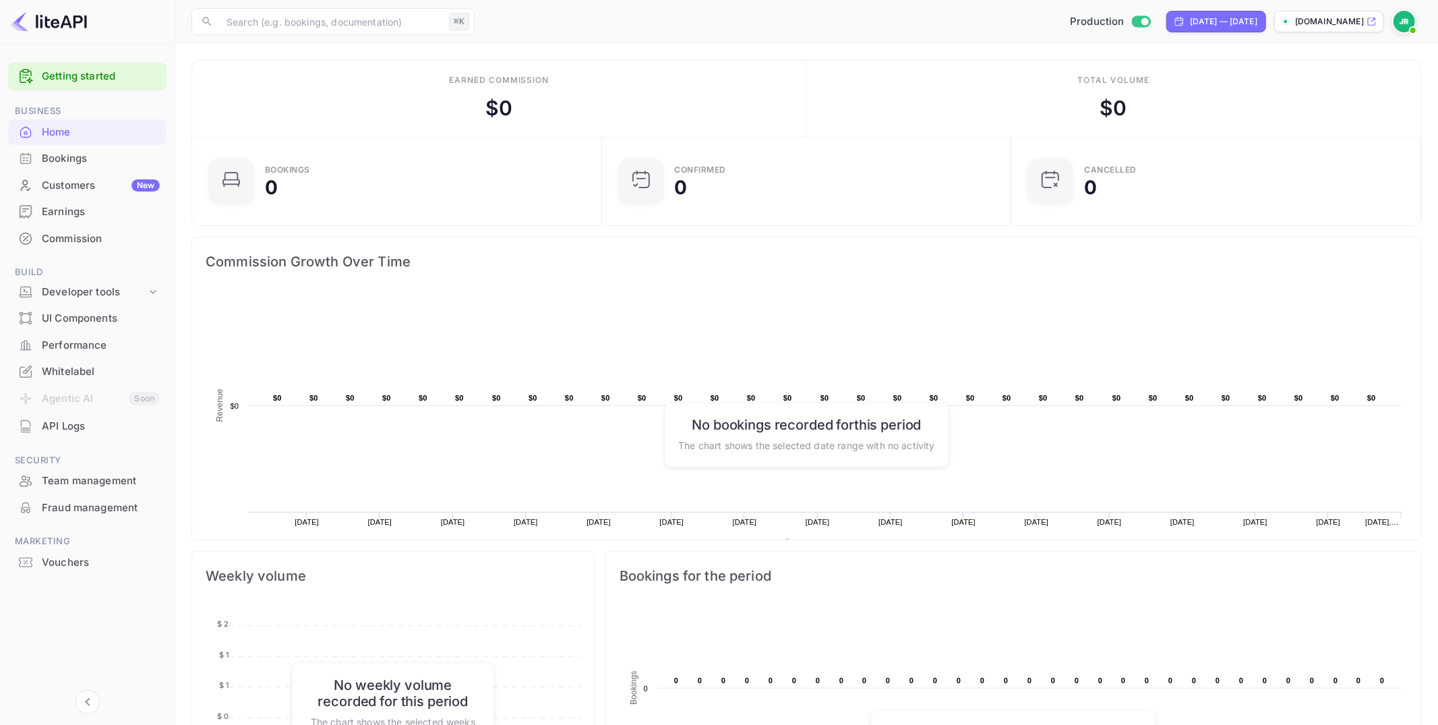
click at [1405, 21] on img at bounding box center [1404, 22] width 22 height 22
click at [1325, 133] on div "Logout" at bounding box center [1338, 139] width 155 height 32
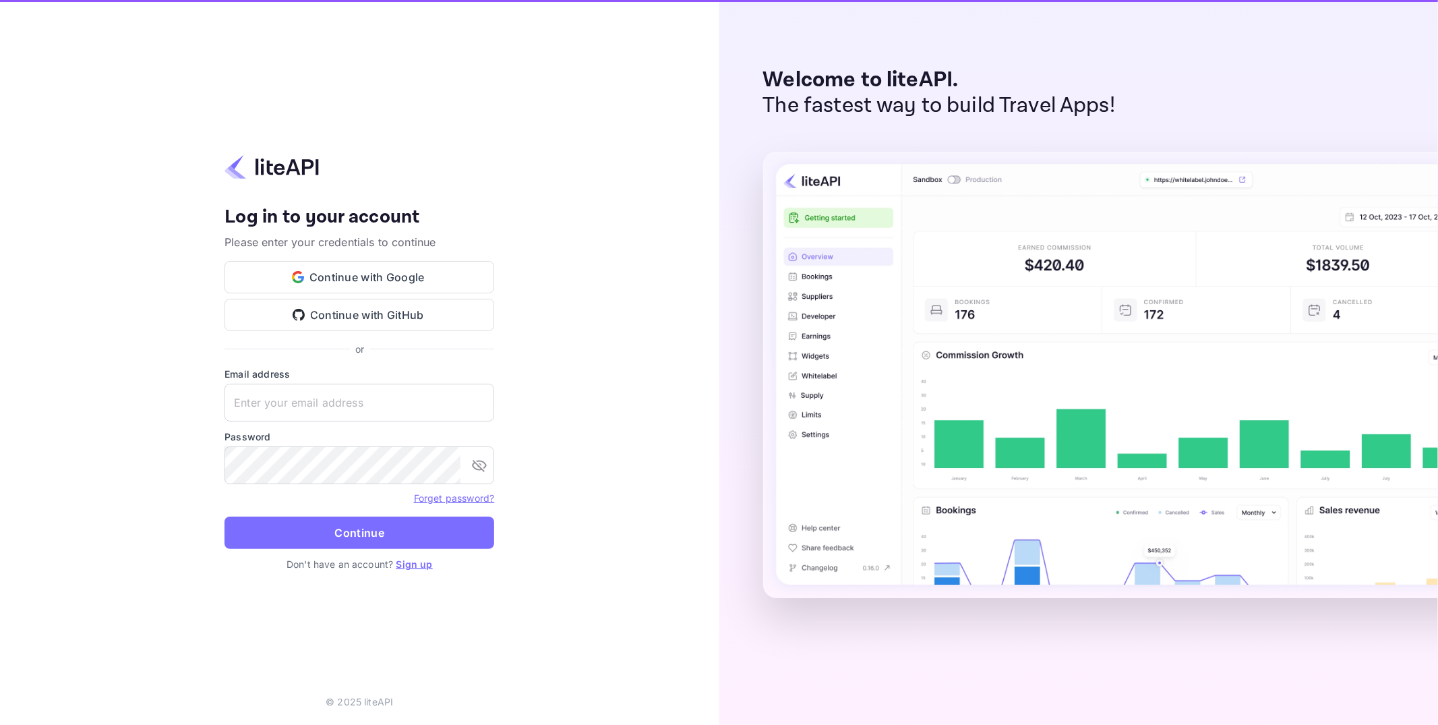
type input "j.richards@nuitee.com"
